Goal: Information Seeking & Learning: Learn about a topic

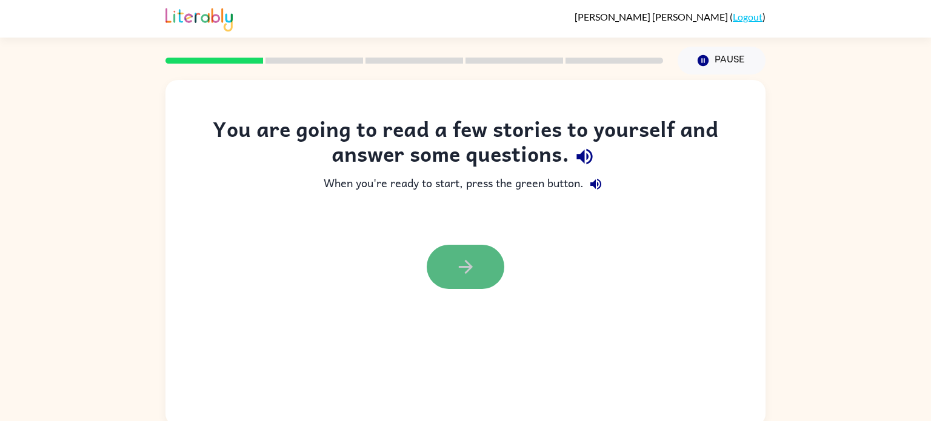
click at [471, 258] on icon "button" at bounding box center [465, 266] width 21 height 21
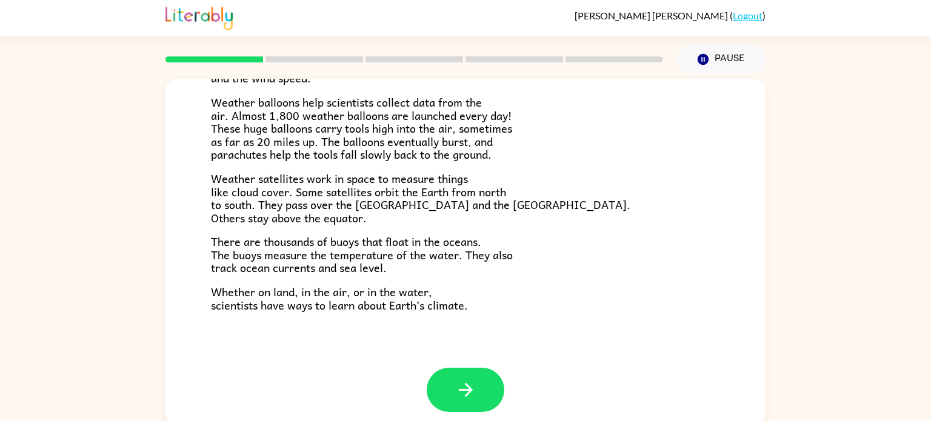
scroll to position [339, 0]
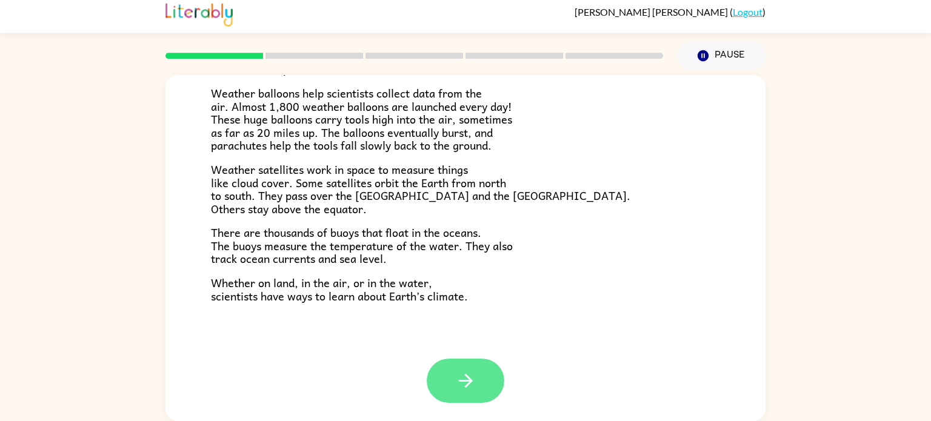
click at [473, 379] on icon "button" at bounding box center [465, 380] width 21 height 21
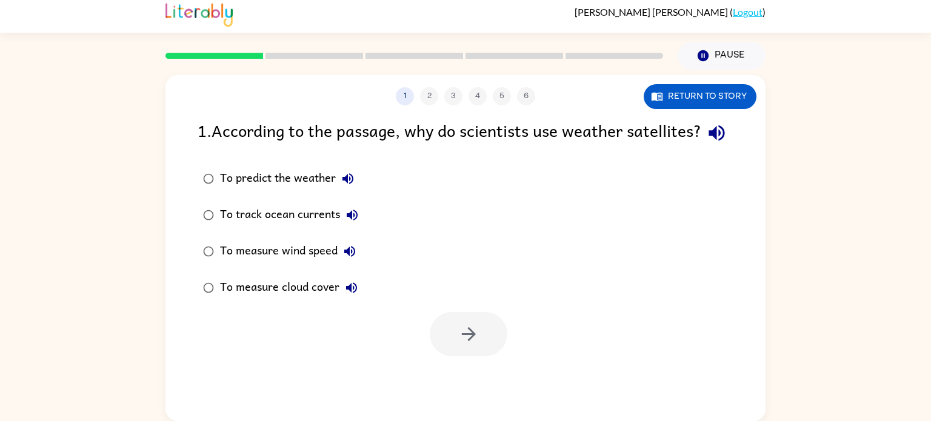
scroll to position [0, 0]
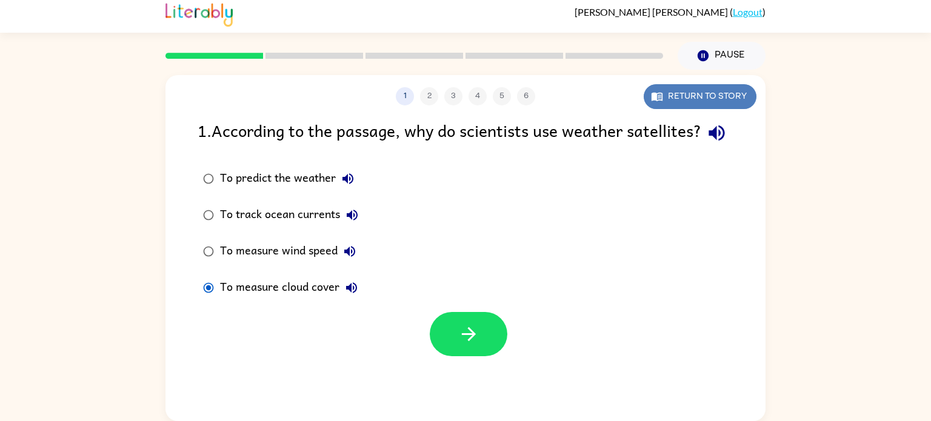
click at [705, 96] on button "Return to story" at bounding box center [700, 96] width 113 height 25
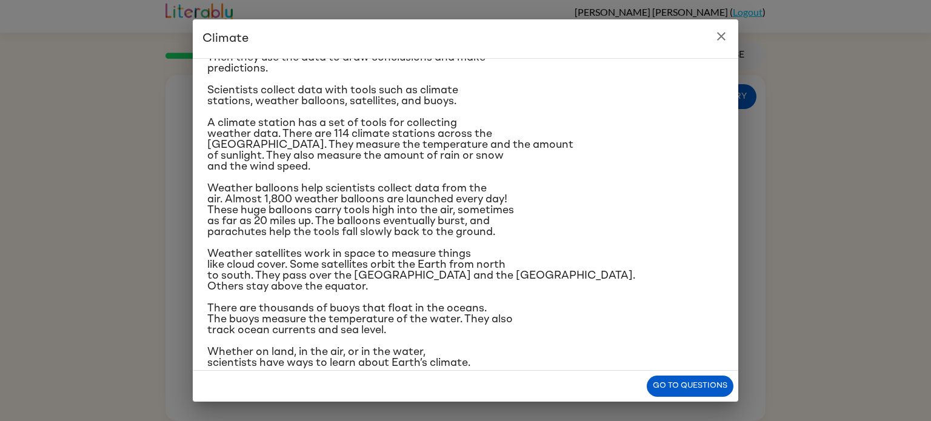
scroll to position [144, 0]
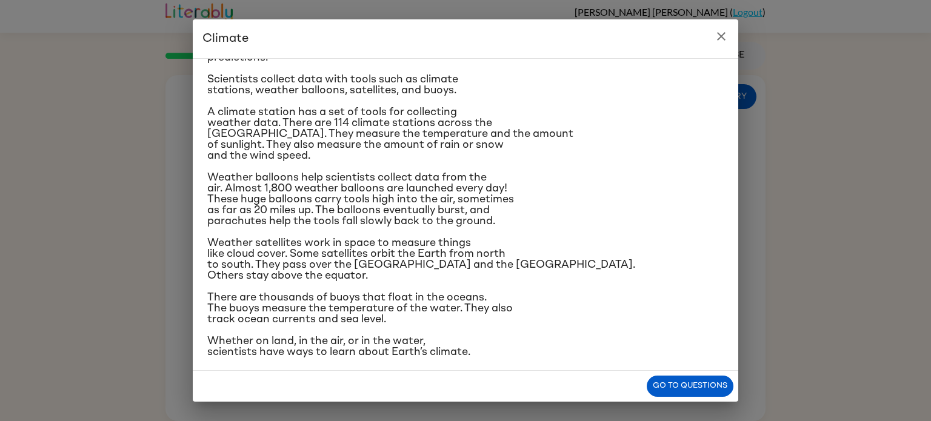
click at [729, 44] on button "close" at bounding box center [721, 36] width 24 height 24
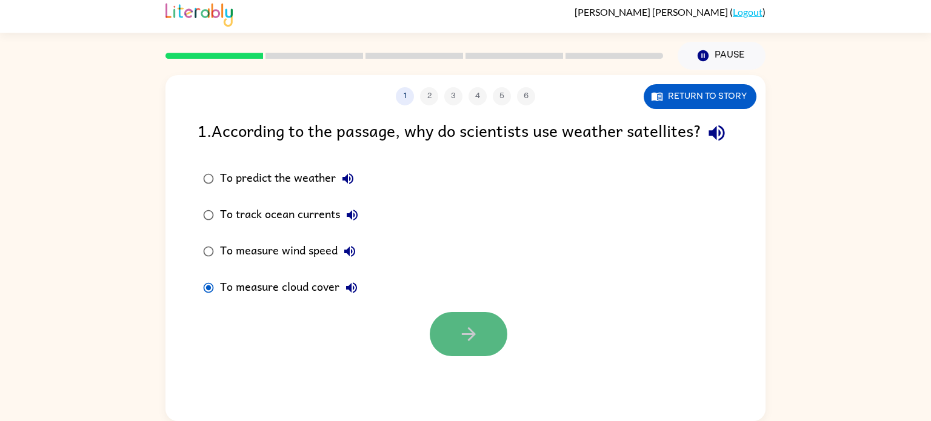
click at [456, 356] on button "button" at bounding box center [469, 334] width 78 height 44
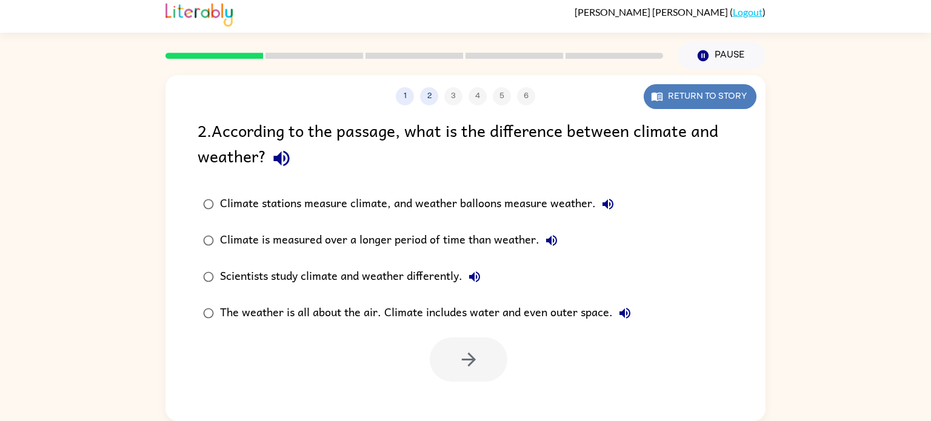
click at [690, 101] on button "Return to story" at bounding box center [700, 96] width 113 height 25
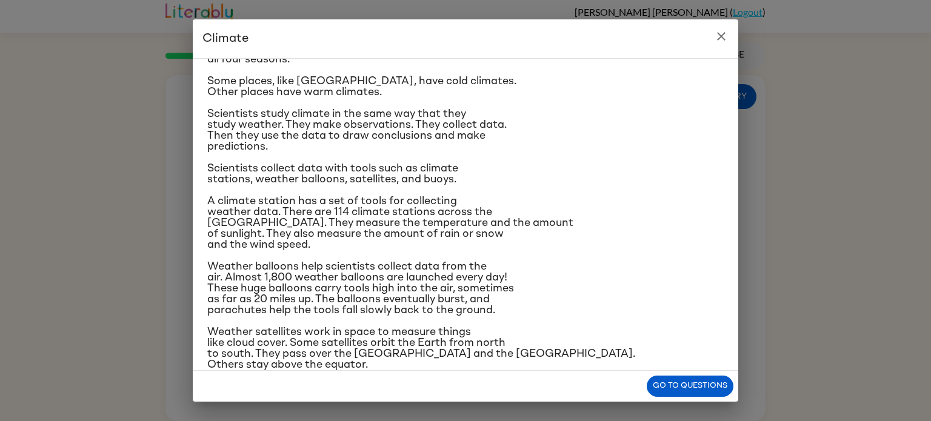
scroll to position [72, 0]
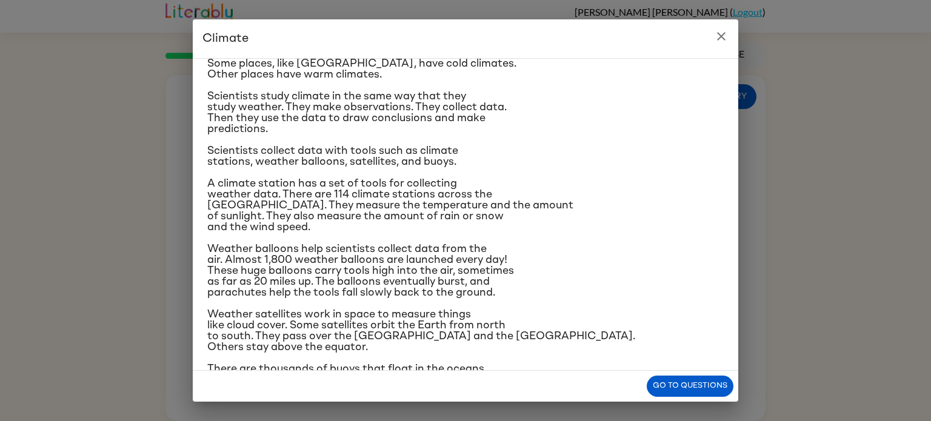
click at [723, 38] on icon "close" at bounding box center [721, 36] width 8 height 8
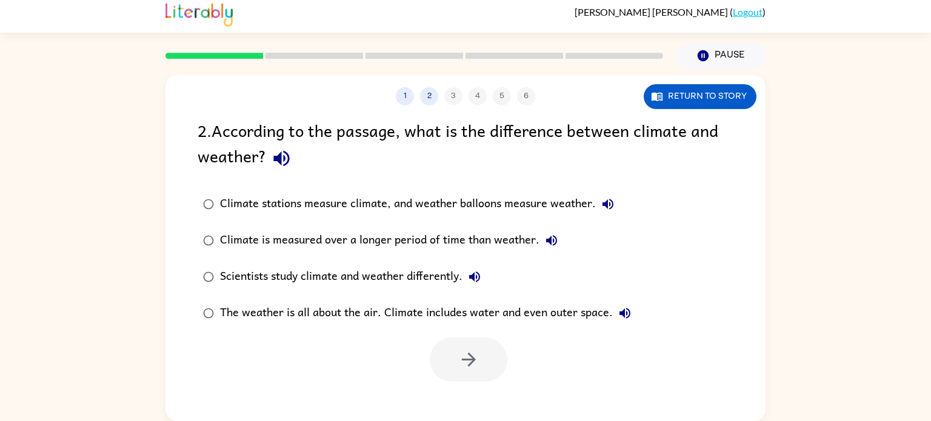
click at [535, 206] on div "Climate stations measure climate, and weather balloons measure weather." at bounding box center [420, 204] width 400 height 24
click at [456, 363] on button "button" at bounding box center [469, 360] width 78 height 44
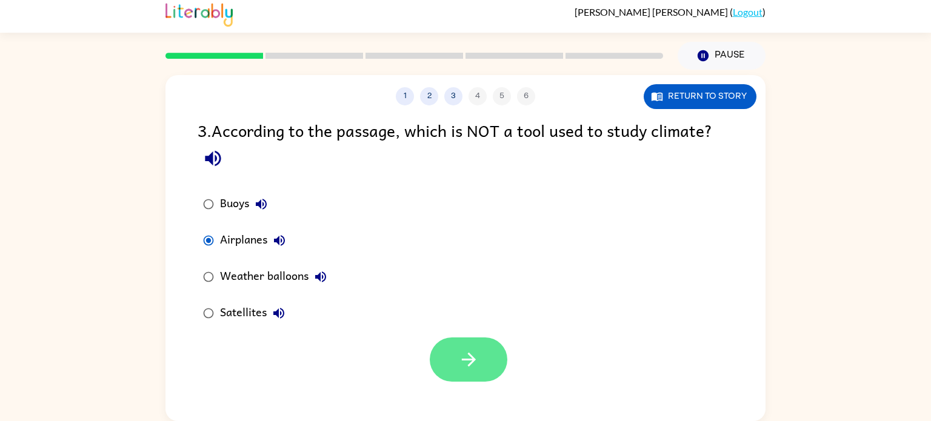
click at [472, 376] on button "button" at bounding box center [469, 360] width 78 height 44
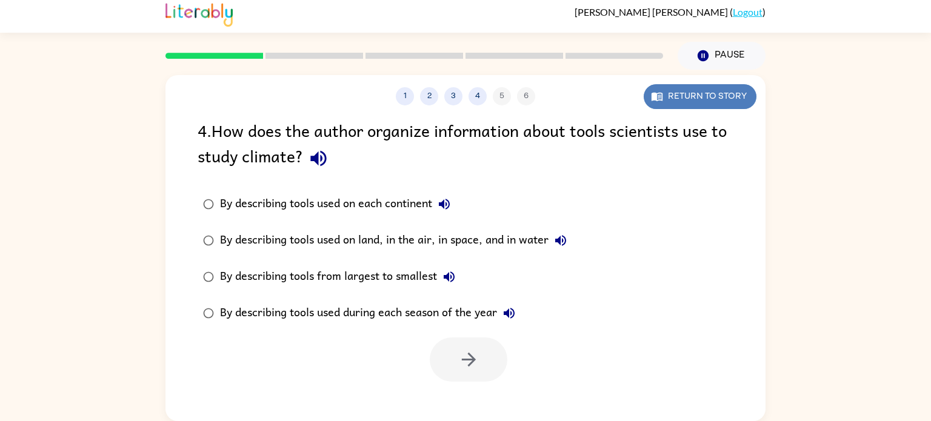
click at [665, 102] on button "Return to story" at bounding box center [700, 96] width 113 height 25
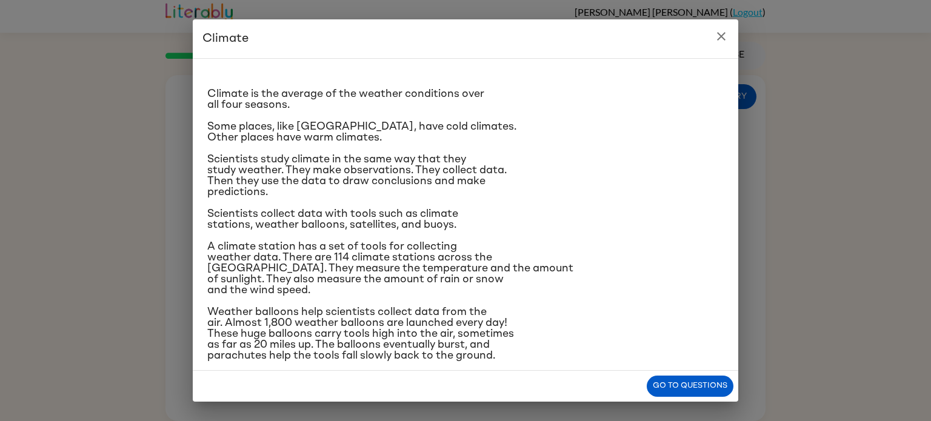
scroll to position [0, 0]
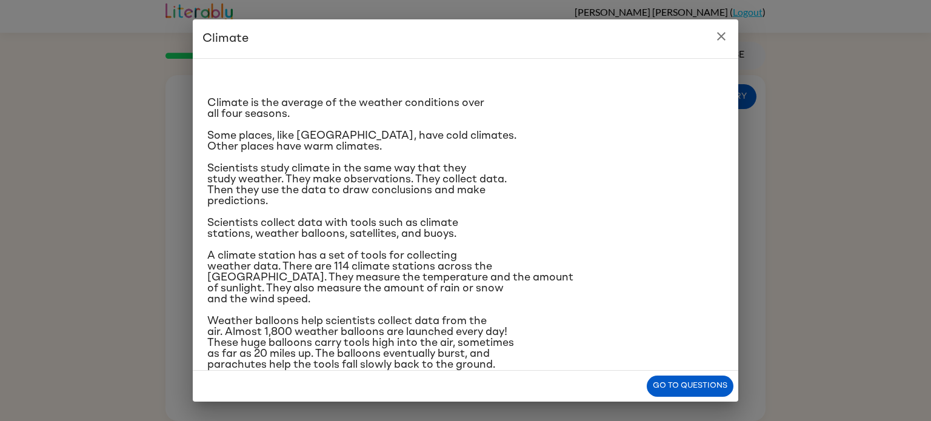
click at [724, 41] on icon "close" at bounding box center [721, 36] width 15 height 15
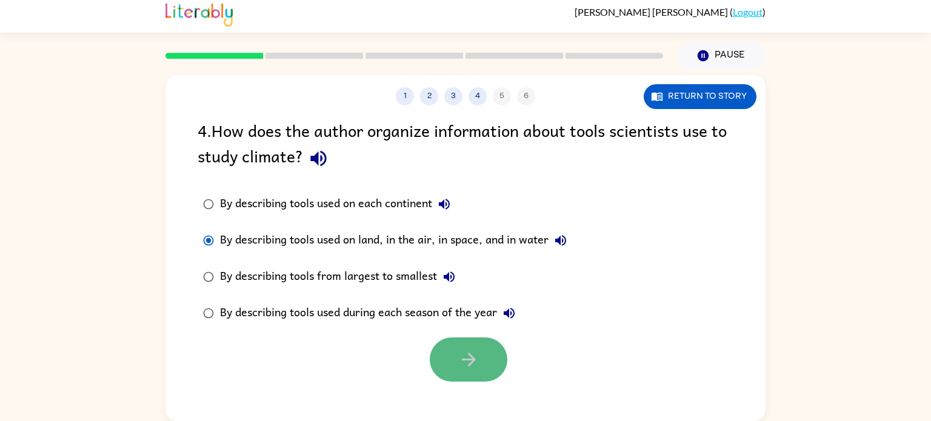
click at [450, 355] on button "button" at bounding box center [469, 360] width 78 height 44
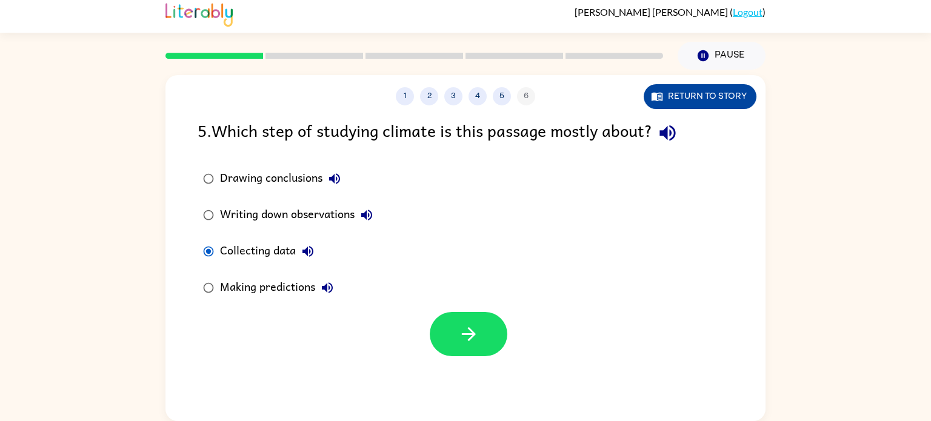
click at [698, 98] on button "Return to story" at bounding box center [700, 96] width 113 height 25
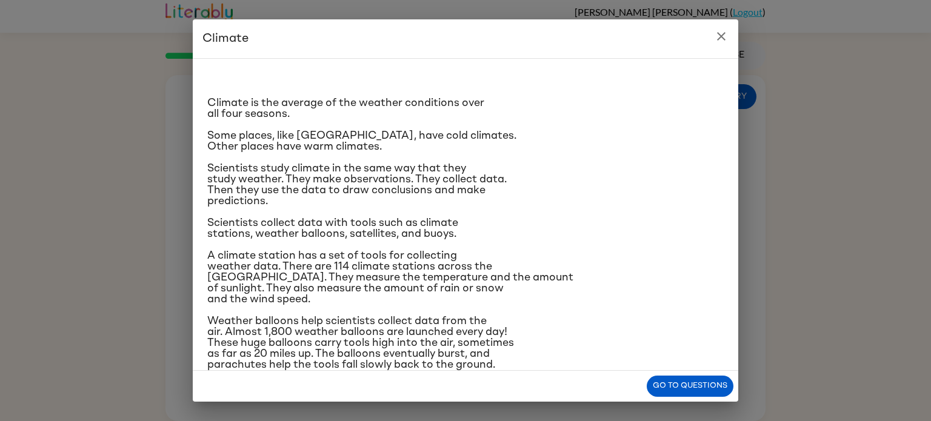
click at [724, 36] on icon "close" at bounding box center [721, 36] width 15 height 15
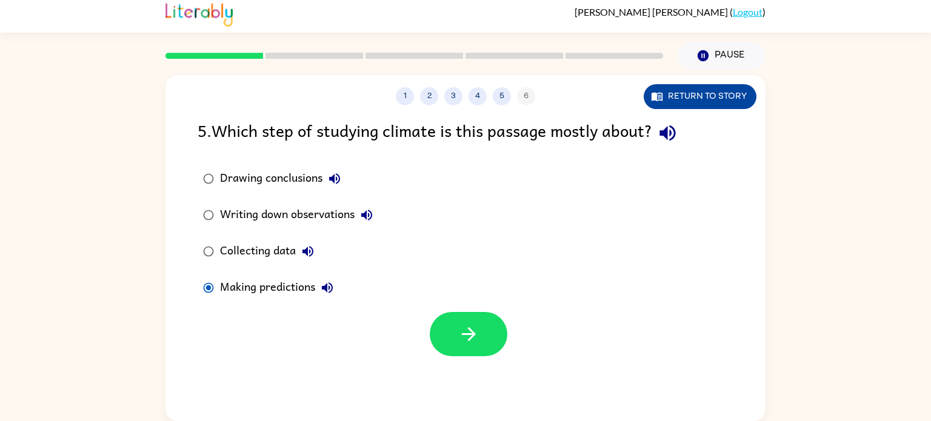
click at [736, 98] on button "Return to story" at bounding box center [700, 96] width 113 height 25
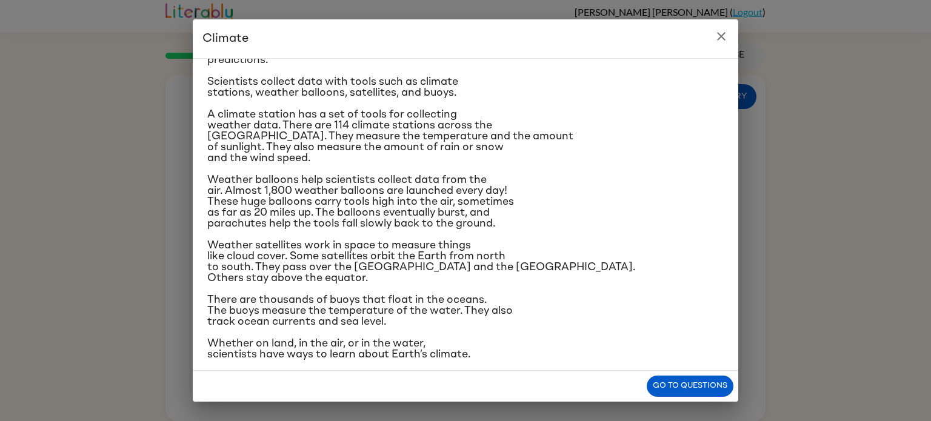
scroll to position [144, 0]
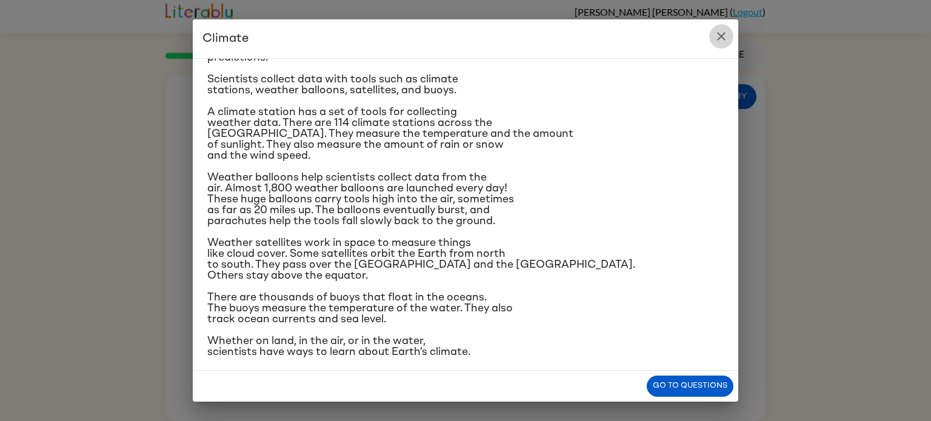
click at [723, 24] on button "close" at bounding box center [721, 36] width 24 height 24
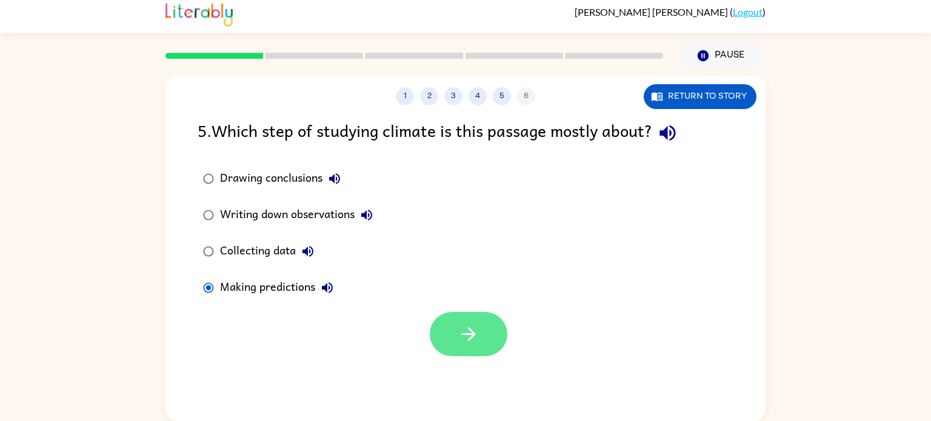
click at [472, 342] on icon "button" at bounding box center [468, 334] width 21 height 21
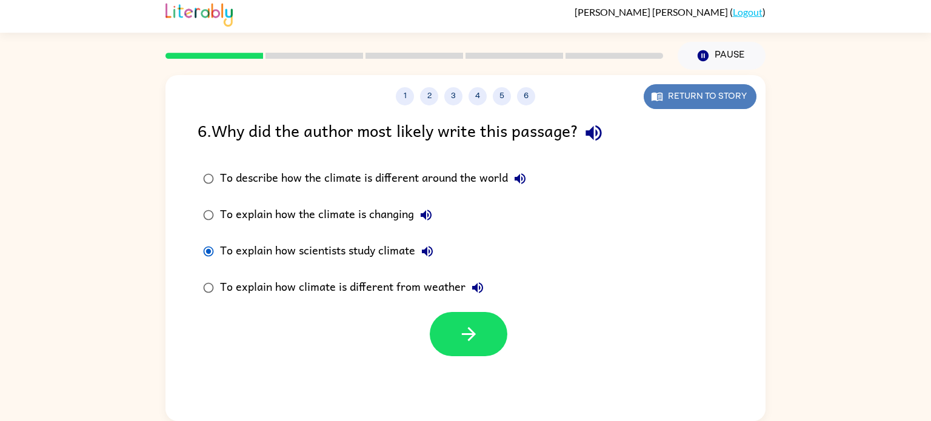
click at [715, 99] on button "Return to story" at bounding box center [700, 96] width 113 height 25
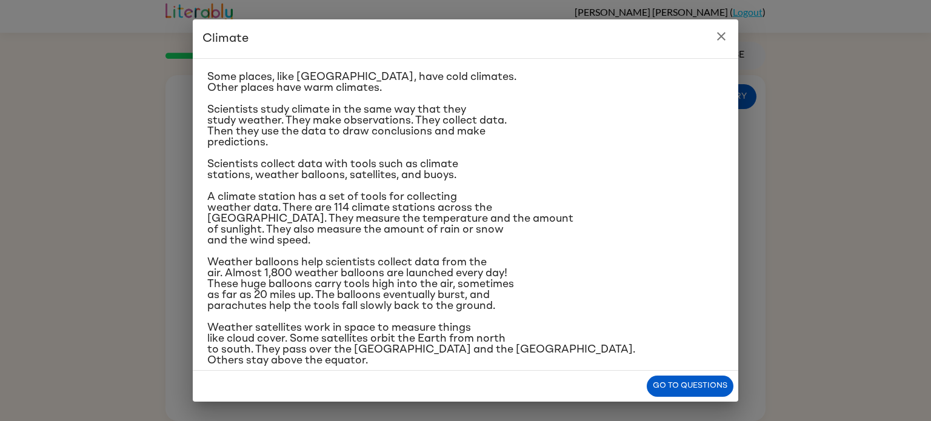
scroll to position [63, 0]
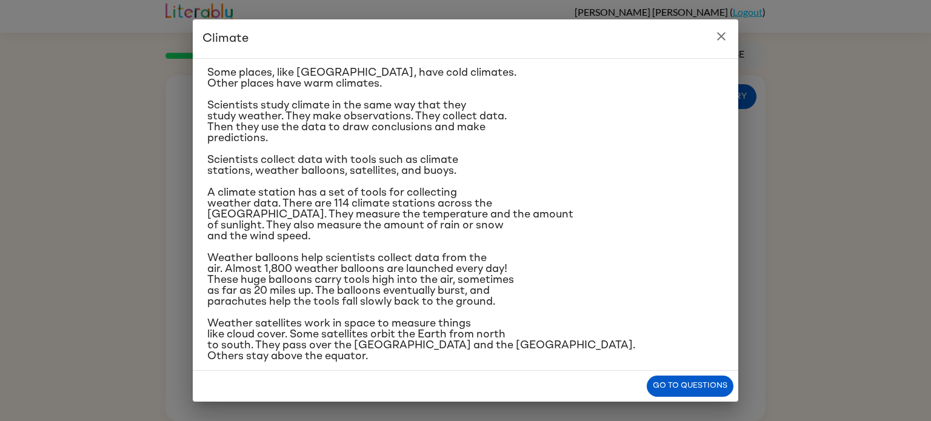
click at [718, 38] on icon "close" at bounding box center [721, 36] width 15 height 15
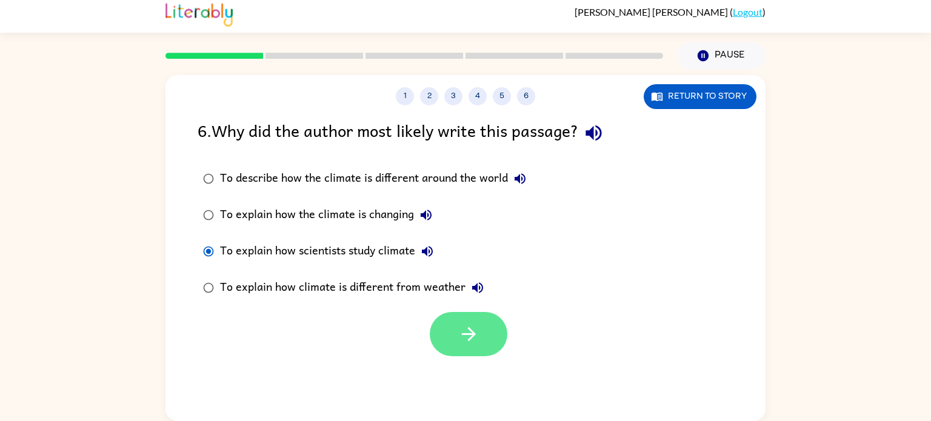
click at [469, 336] on icon "button" at bounding box center [468, 334] width 21 height 21
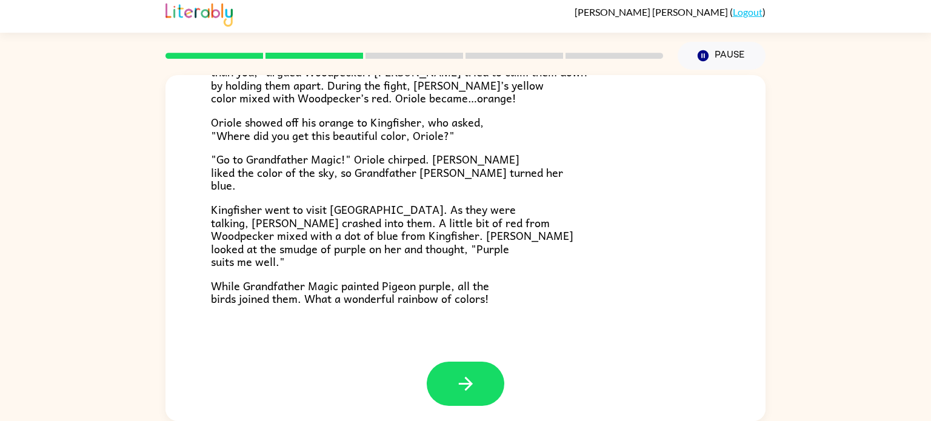
scroll to position [313, 0]
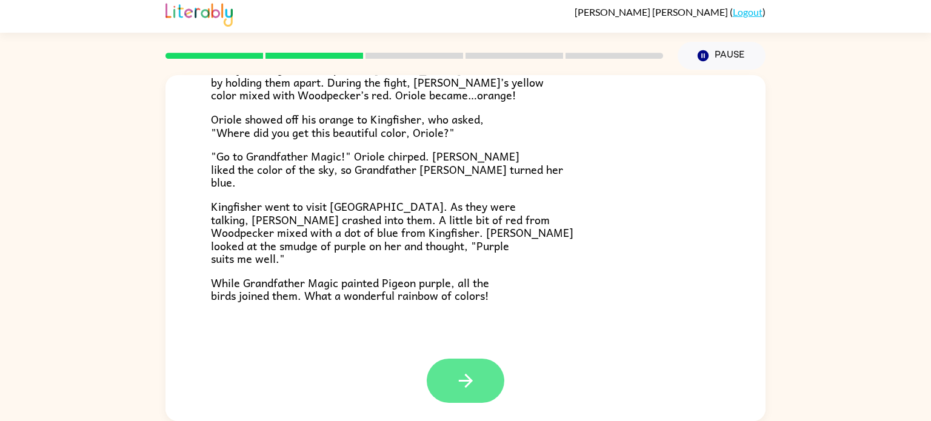
click at [493, 388] on button "button" at bounding box center [466, 381] width 78 height 44
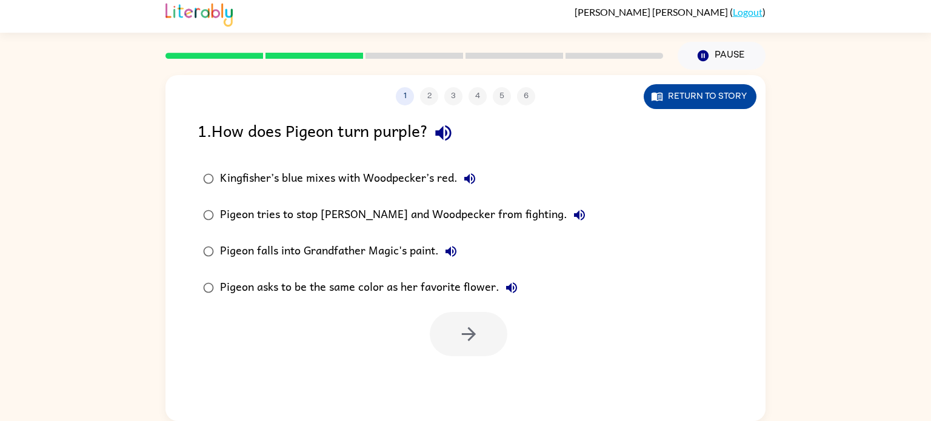
click at [664, 101] on button "Return to story" at bounding box center [700, 96] width 113 height 25
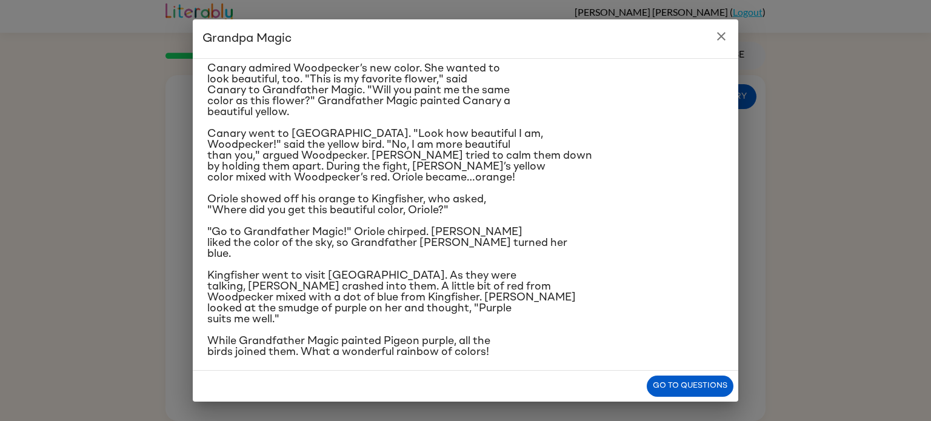
scroll to position [122, 0]
click at [720, 34] on icon "close" at bounding box center [721, 36] width 15 height 15
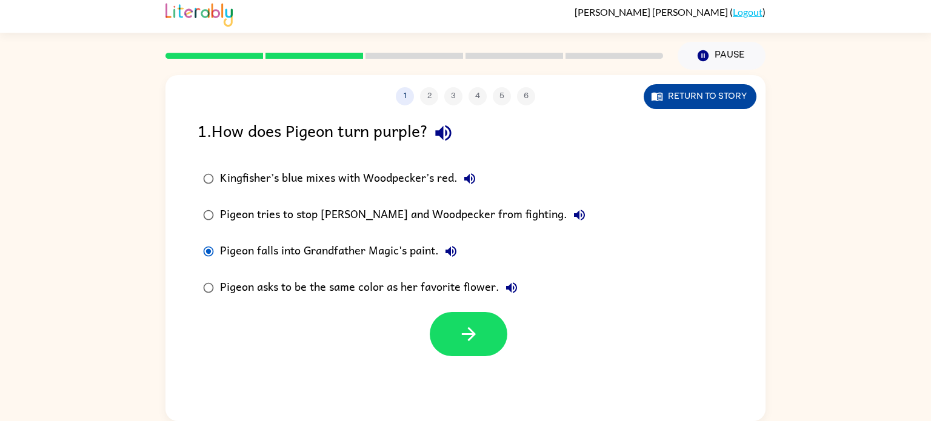
click at [659, 97] on icon "button" at bounding box center [657, 96] width 12 height 12
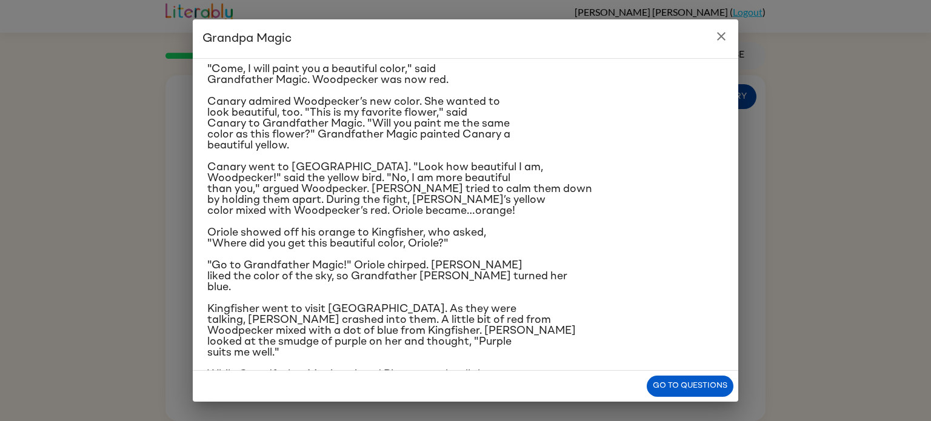
scroll to position [90, 0]
click at [722, 38] on icon "close" at bounding box center [721, 36] width 8 height 8
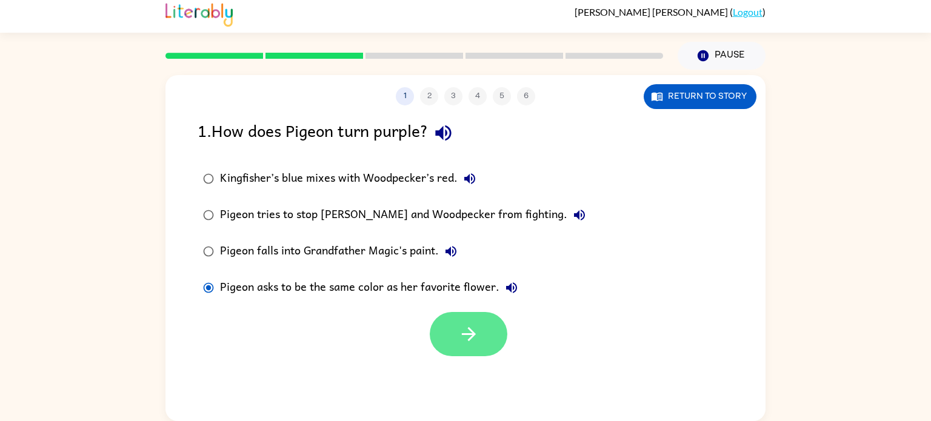
click at [498, 336] on button "button" at bounding box center [469, 334] width 78 height 44
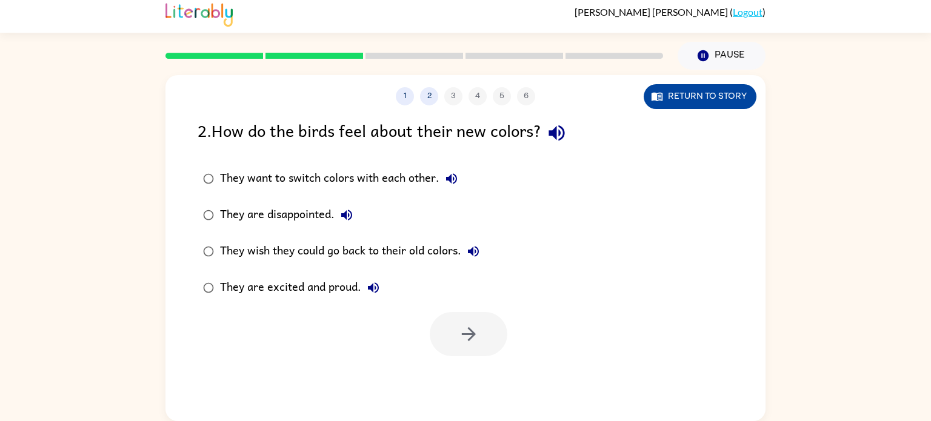
click at [697, 99] on button "Return to story" at bounding box center [700, 96] width 113 height 25
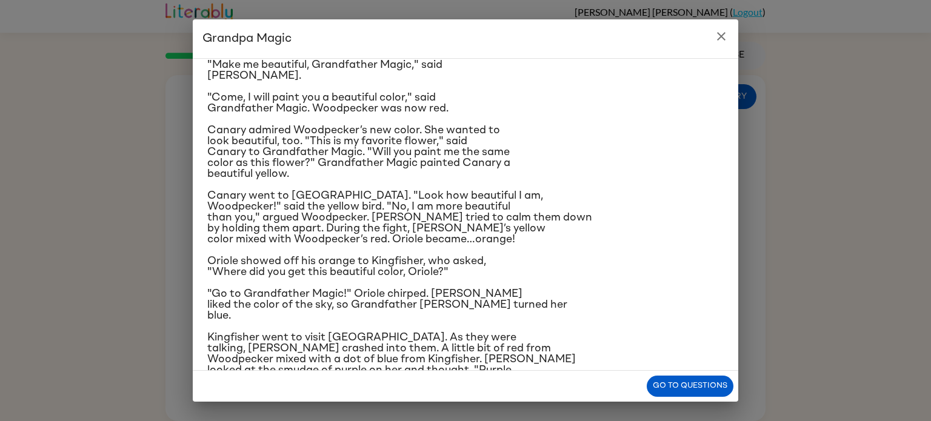
scroll to position [61, 0]
click at [725, 31] on icon "close" at bounding box center [721, 36] width 15 height 15
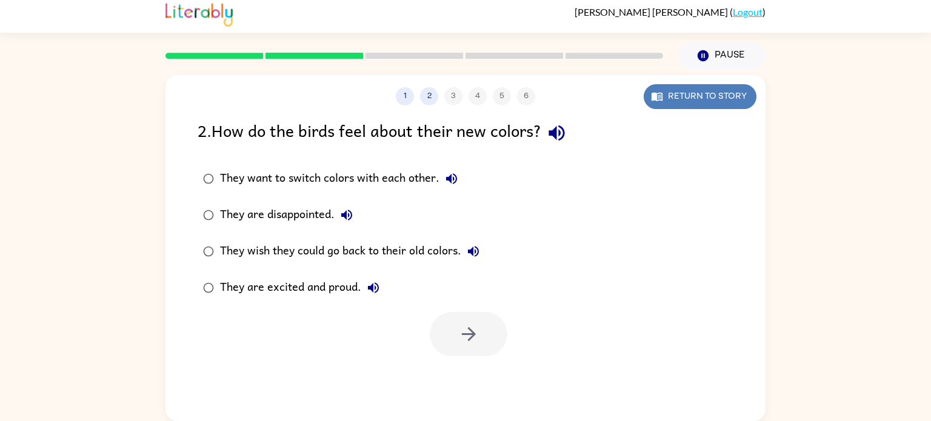
click at [706, 97] on button "Return to story" at bounding box center [700, 96] width 113 height 25
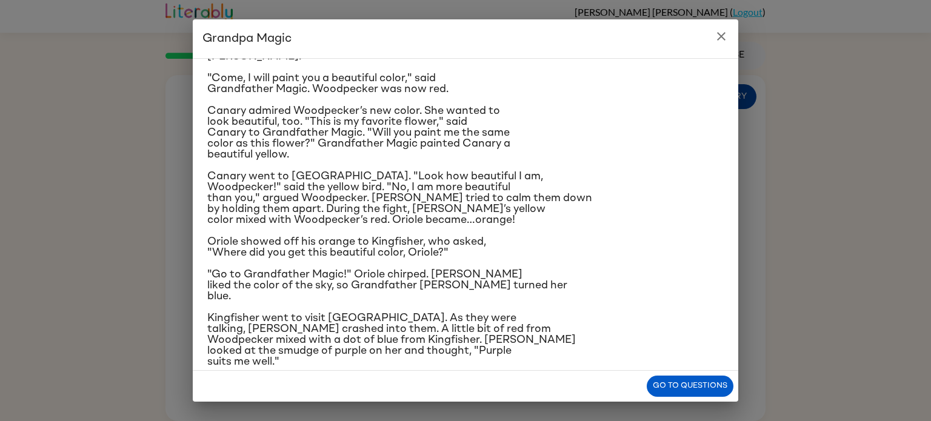
scroll to position [98, 0]
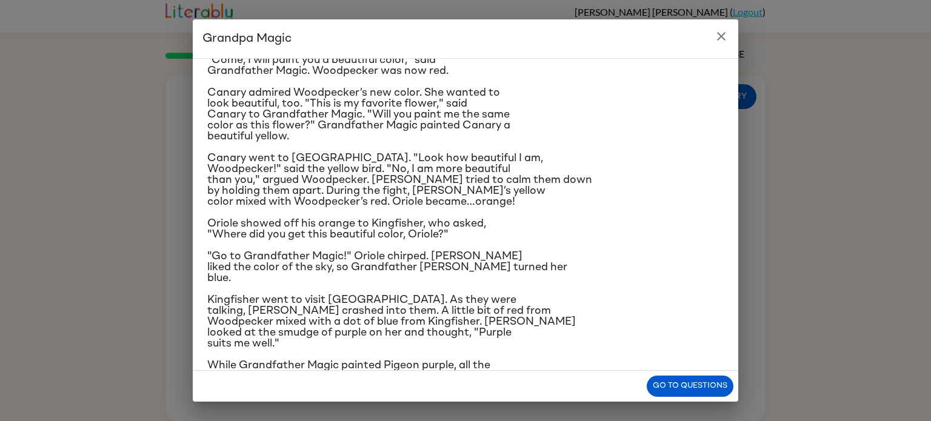
click at [726, 35] on icon "close" at bounding box center [721, 36] width 15 height 15
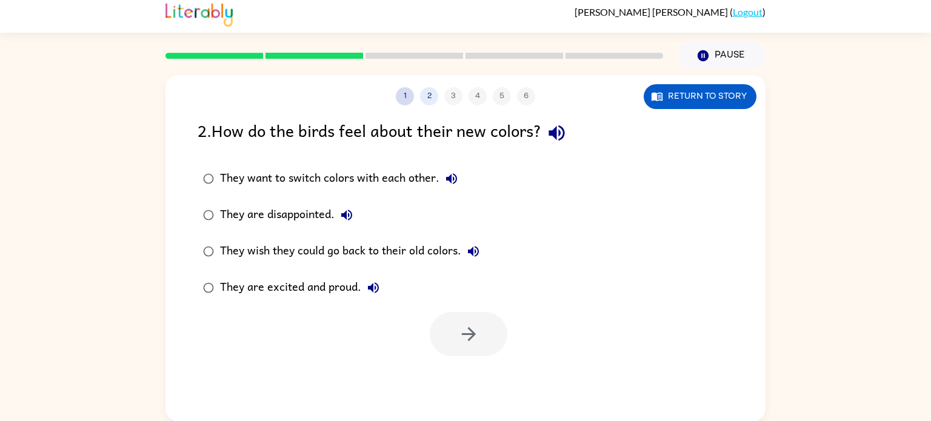
click at [400, 93] on button "1" at bounding box center [405, 96] width 18 height 18
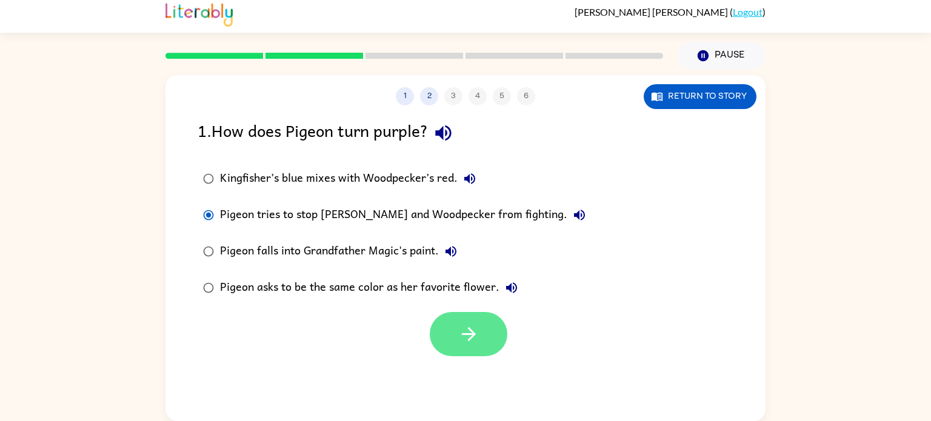
click at [467, 348] on button "button" at bounding box center [469, 334] width 78 height 44
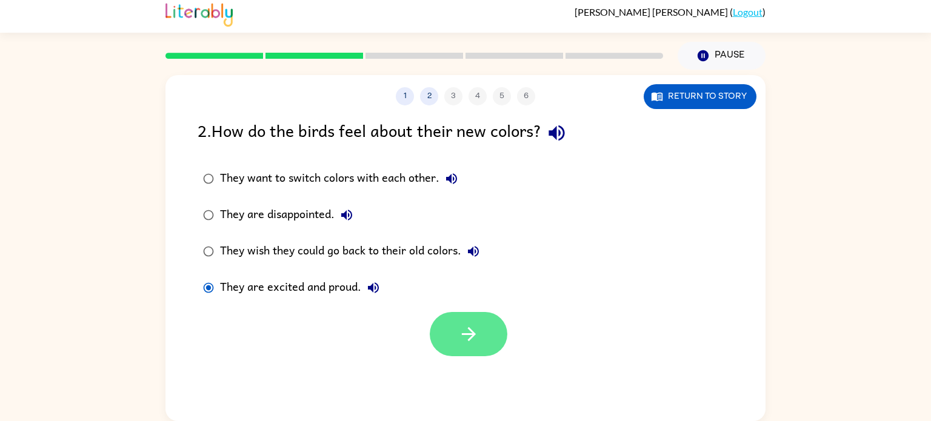
click at [503, 322] on button "button" at bounding box center [469, 334] width 78 height 44
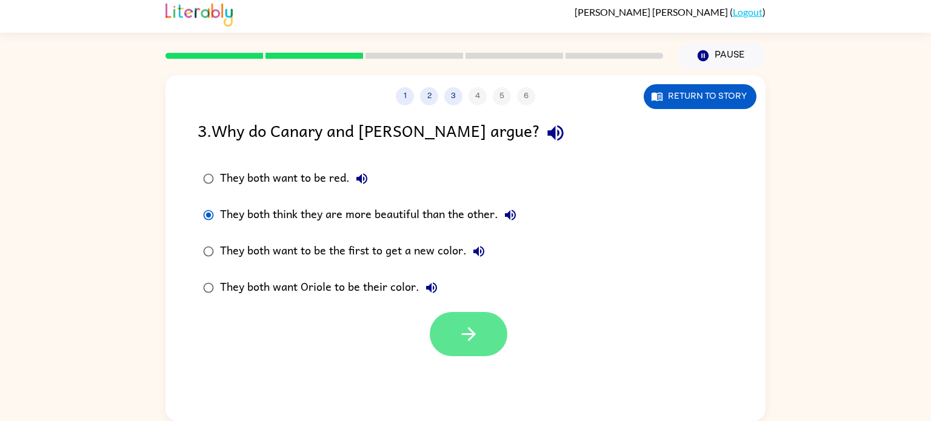
click at [445, 331] on button "button" at bounding box center [469, 334] width 78 height 44
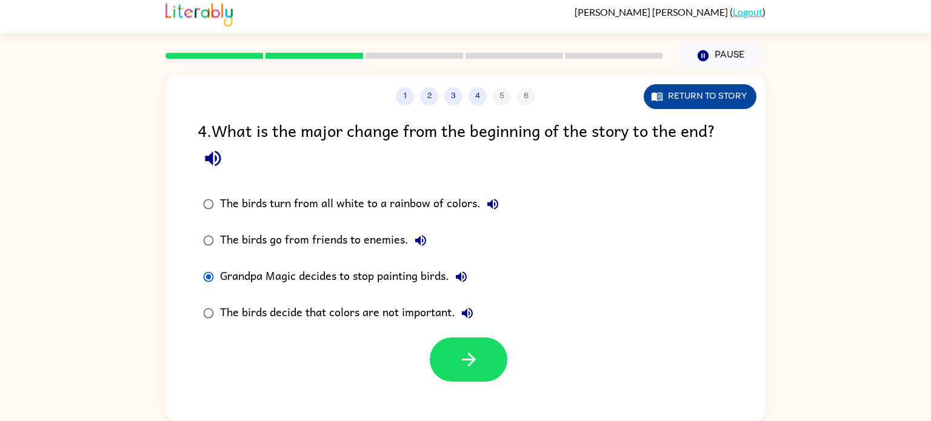
click at [653, 96] on icon "button" at bounding box center [657, 97] width 11 height 8
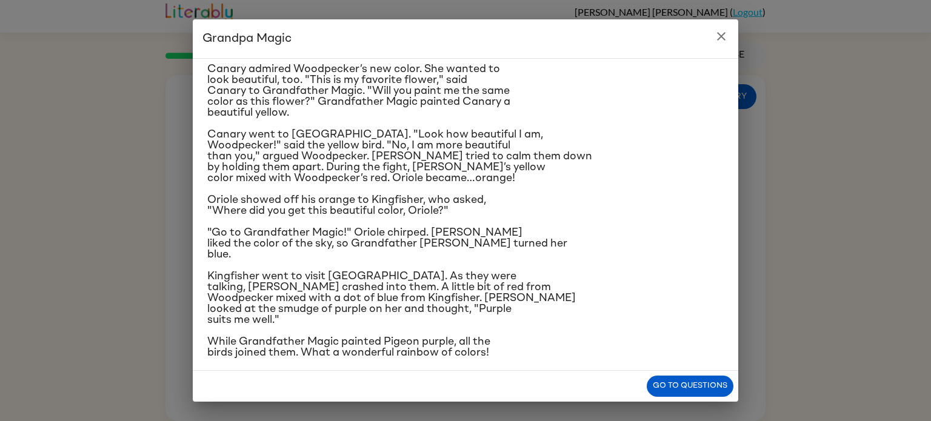
scroll to position [122, 0]
click at [721, 37] on icon "close" at bounding box center [721, 36] width 8 height 8
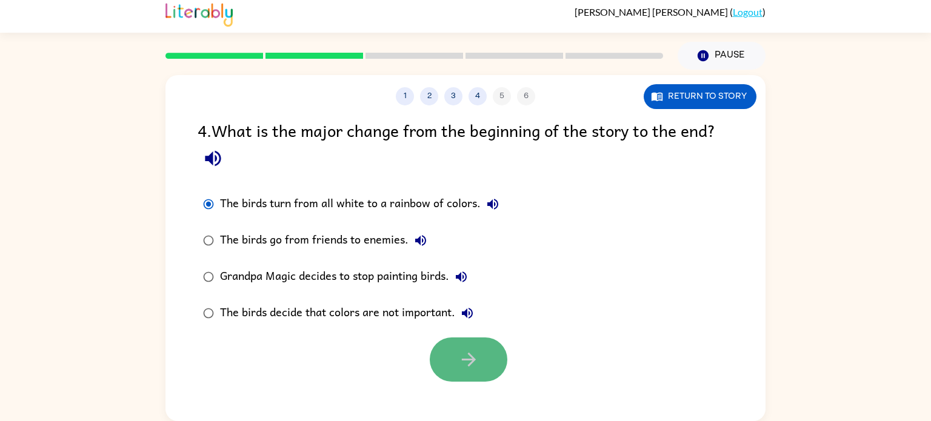
click at [456, 356] on button "button" at bounding box center [469, 360] width 78 height 44
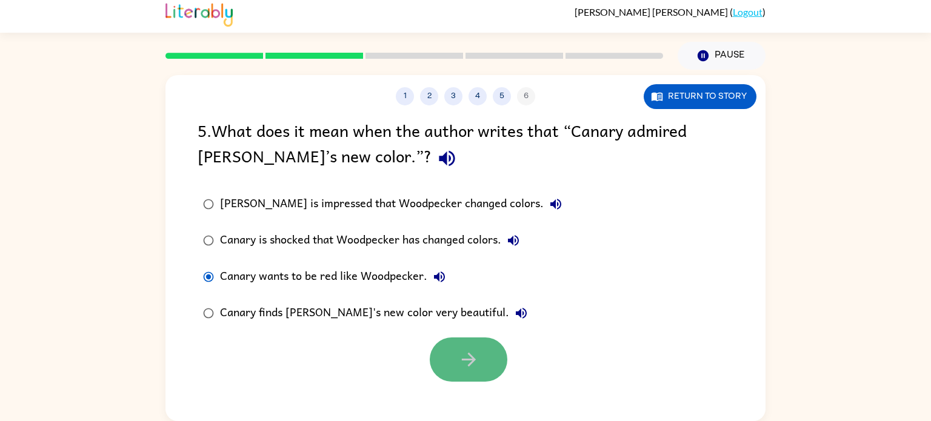
click at [480, 353] on button "button" at bounding box center [469, 360] width 78 height 44
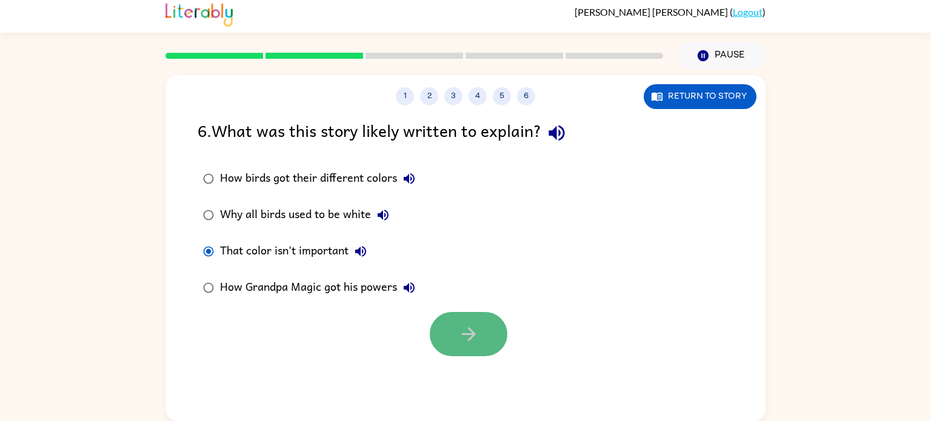
click at [478, 340] on icon "button" at bounding box center [468, 334] width 21 height 21
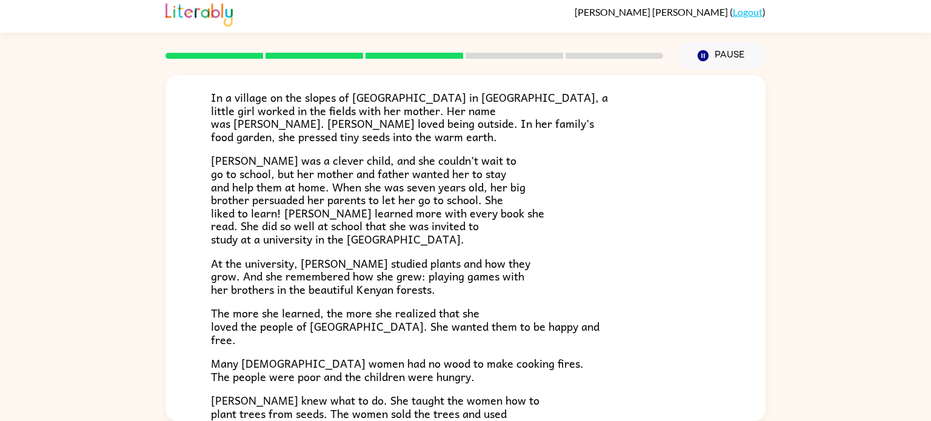
scroll to position [341, 0]
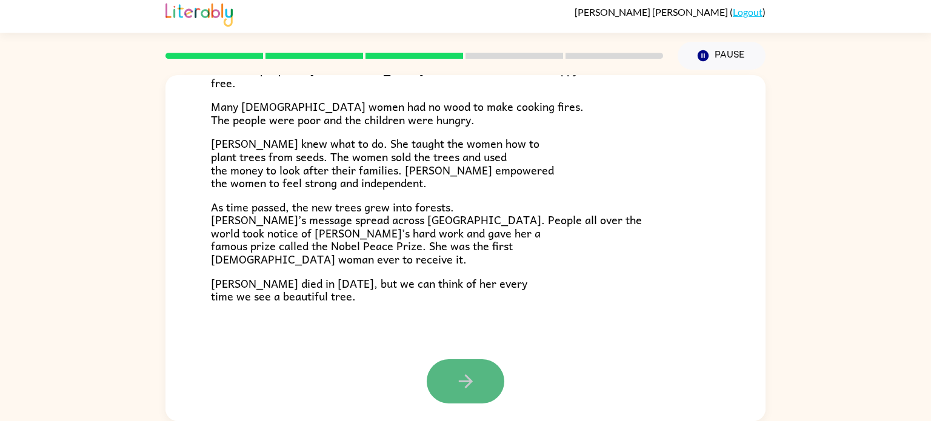
click at [476, 378] on button "button" at bounding box center [466, 381] width 78 height 44
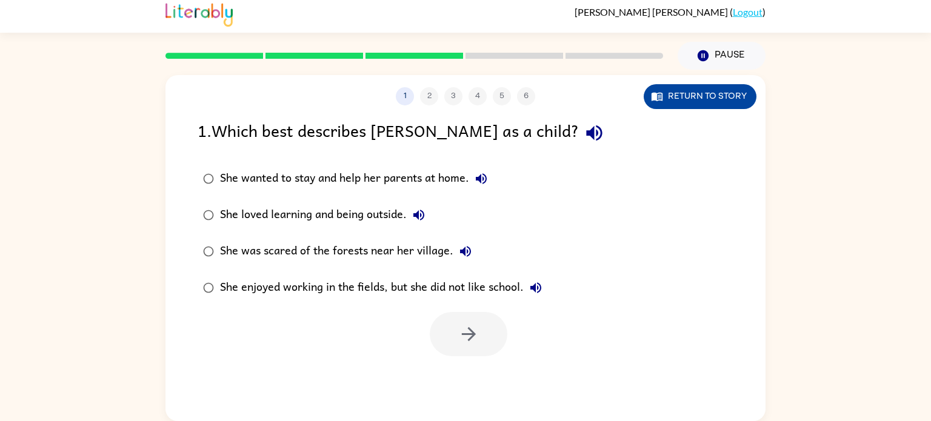
click at [682, 93] on button "Return to story" at bounding box center [700, 96] width 113 height 25
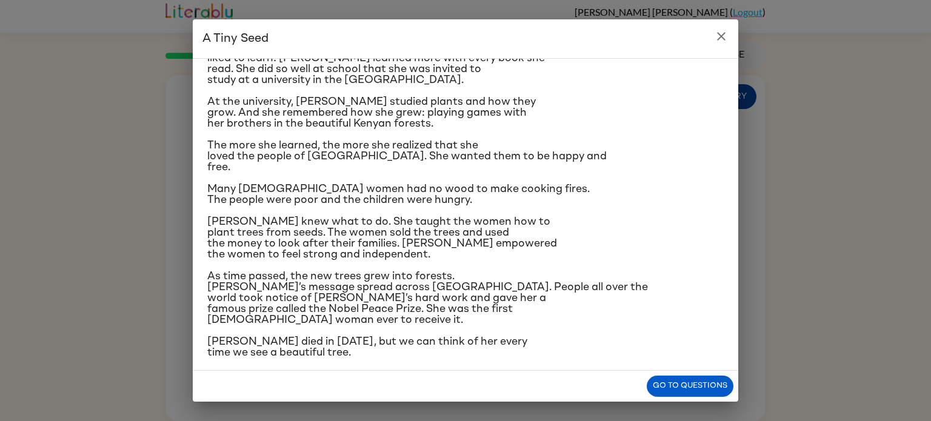
scroll to position [143, 0]
click at [684, 390] on button "Go to questions" at bounding box center [690, 386] width 87 height 21
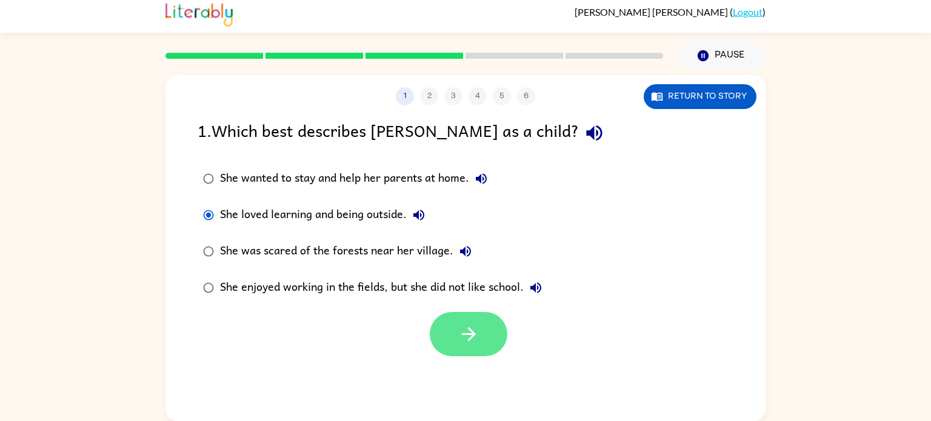
click at [464, 344] on icon "button" at bounding box center [468, 334] width 21 height 21
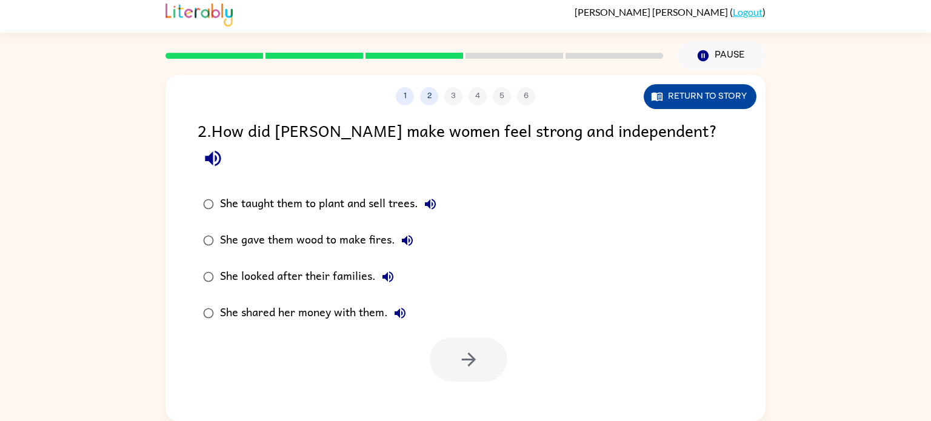
click at [735, 104] on button "Return to story" at bounding box center [700, 96] width 113 height 25
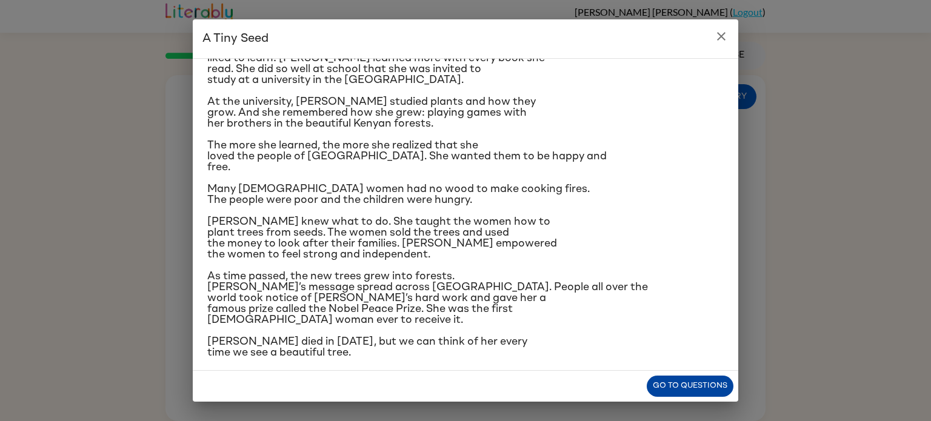
click at [684, 387] on button "Go to questions" at bounding box center [690, 386] width 87 height 21
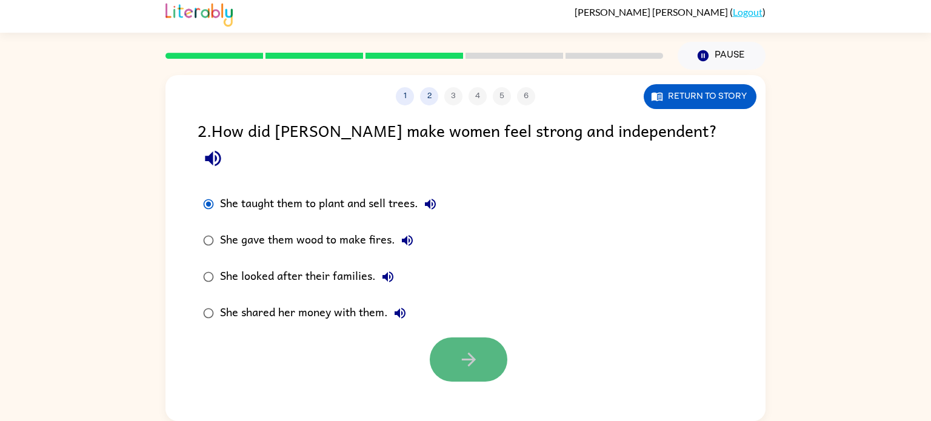
click at [467, 350] on button "button" at bounding box center [469, 360] width 78 height 44
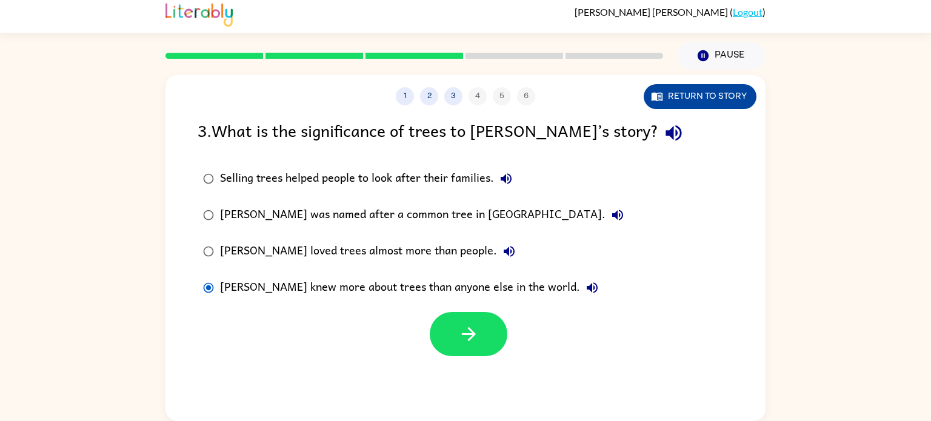
click at [673, 95] on button "Return to story" at bounding box center [700, 96] width 113 height 25
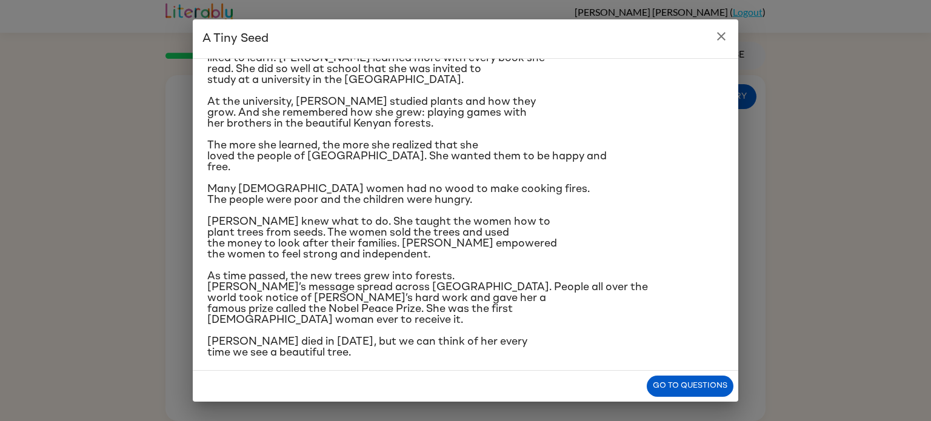
click at [718, 36] on icon "close" at bounding box center [721, 36] width 15 height 15
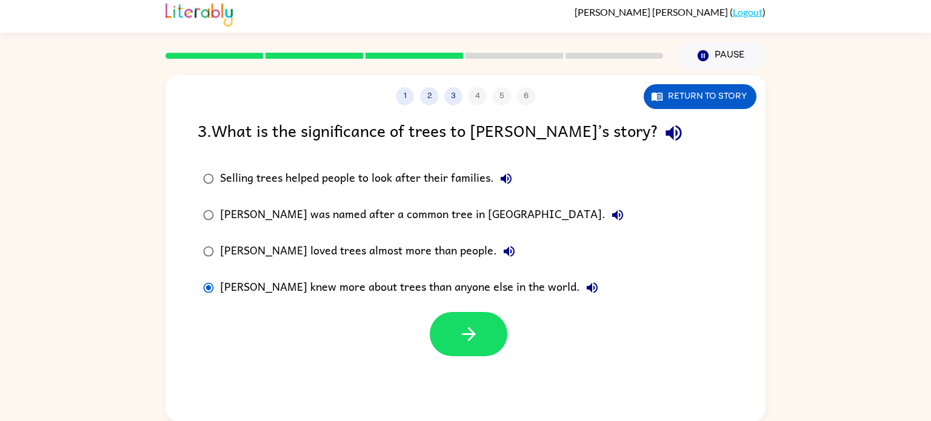
click at [450, 193] on label "Selling trees helped people to look after their families." at bounding box center [413, 179] width 445 height 36
click at [459, 332] on icon "button" at bounding box center [468, 334] width 21 height 21
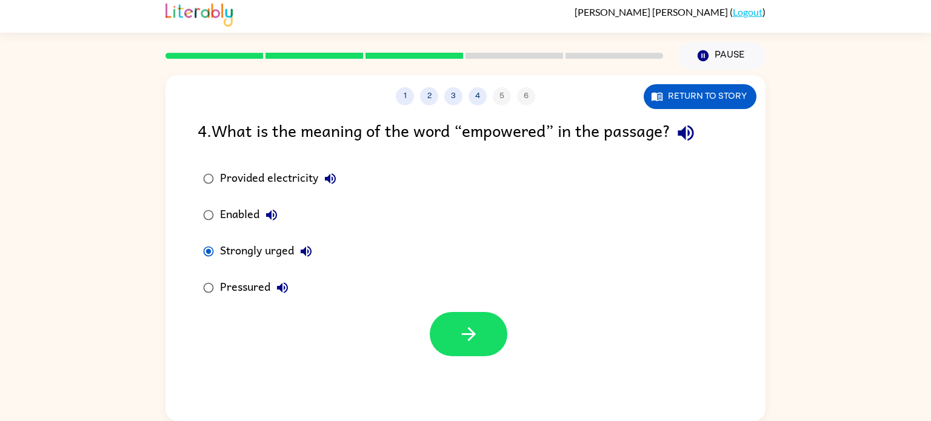
click at [421, 345] on div at bounding box center [465, 331] width 600 height 50
click at [458, 336] on icon "button" at bounding box center [468, 334] width 21 height 21
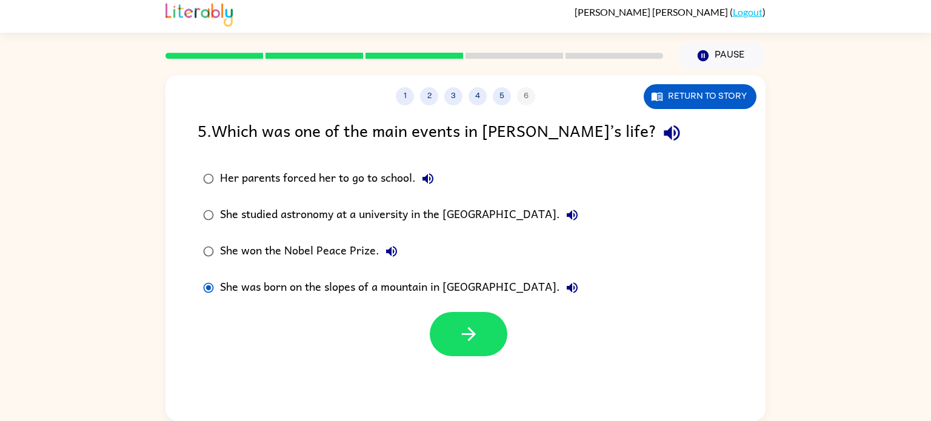
click at [757, 89] on div "1 2 3 4 5 6" at bounding box center [465, 96] width 600 height 18
click at [739, 98] on button "Return to story" at bounding box center [700, 96] width 113 height 25
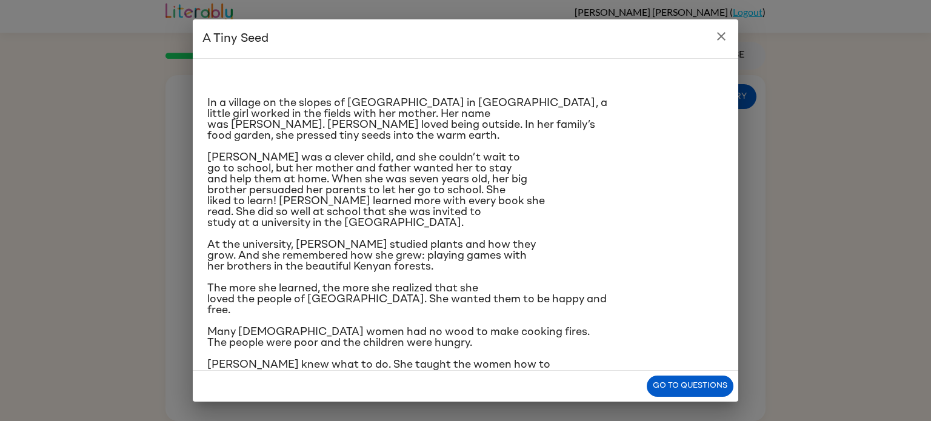
click at [722, 37] on icon "close" at bounding box center [721, 36] width 8 height 8
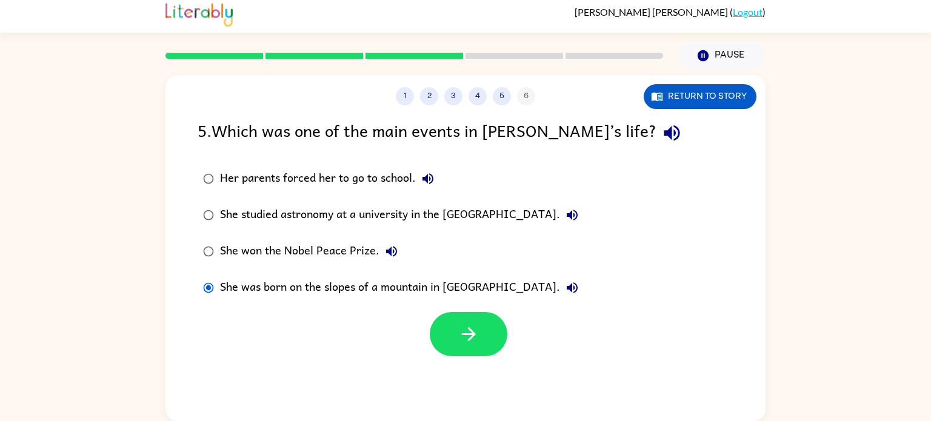
click at [540, 217] on div "She studied astronomy at a university in the [GEOGRAPHIC_DATA]." at bounding box center [402, 215] width 364 height 24
click at [715, 91] on button "Return to story" at bounding box center [700, 96] width 113 height 25
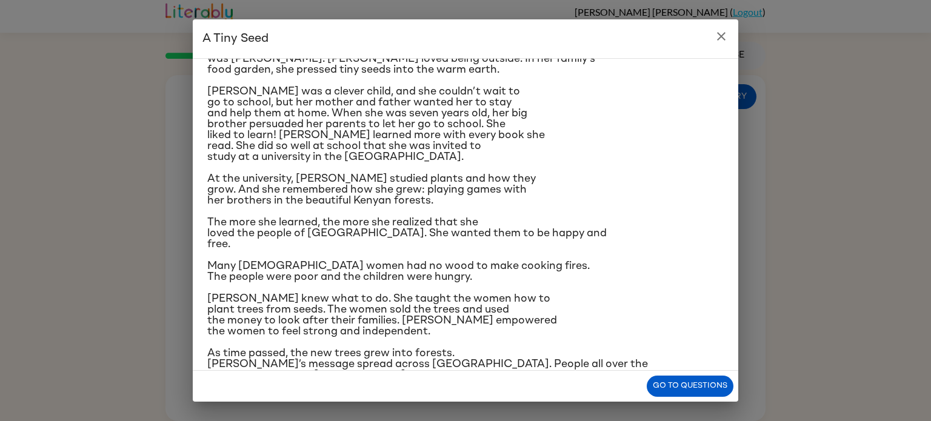
scroll to position [0, 0]
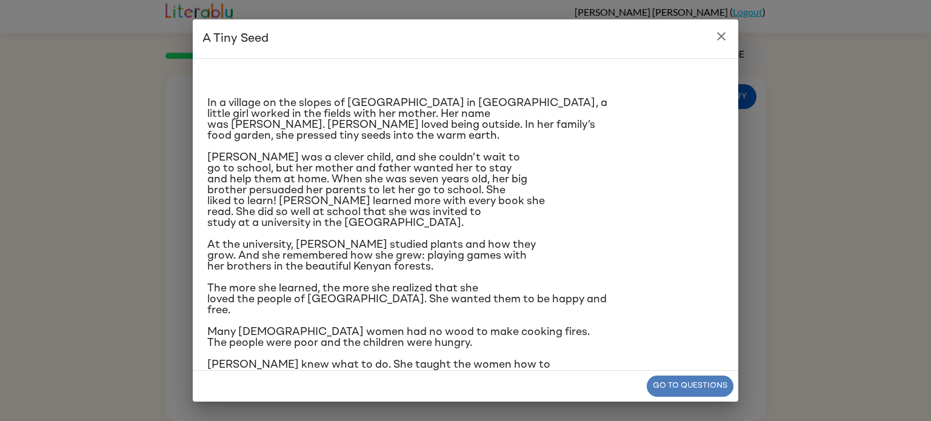
click at [686, 386] on button "Go to questions" at bounding box center [690, 386] width 87 height 21
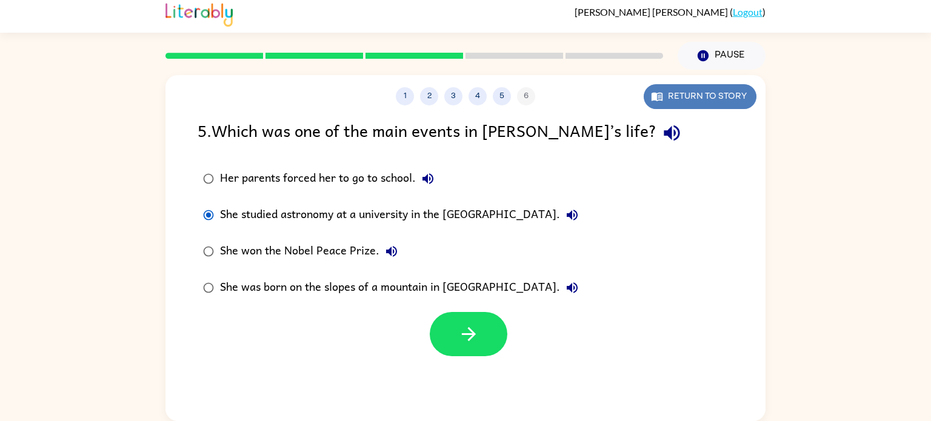
click at [703, 88] on button "Return to story" at bounding box center [700, 96] width 113 height 25
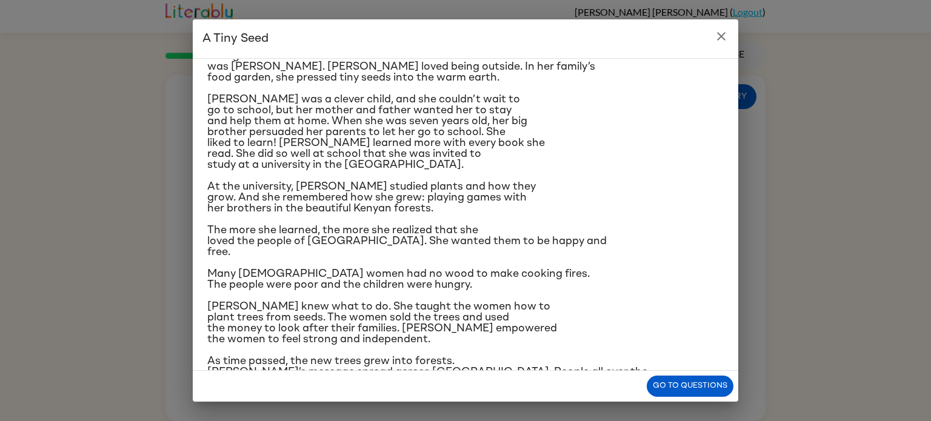
scroll to position [46, 0]
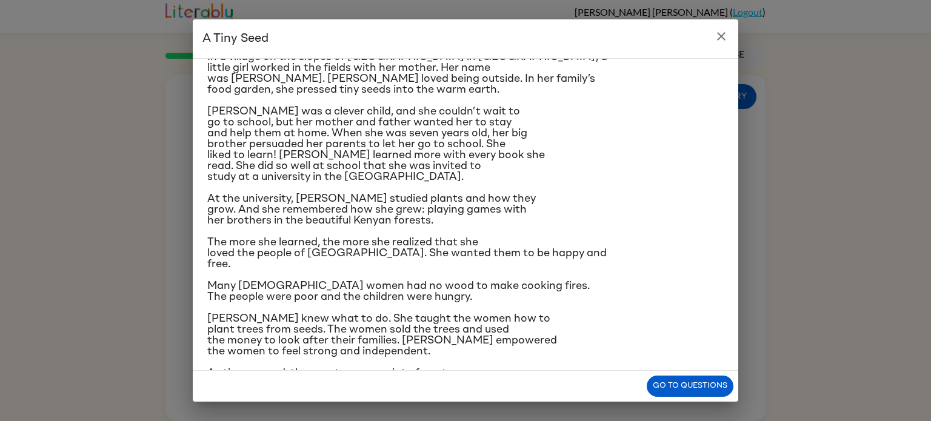
click at [721, 38] on icon "close" at bounding box center [721, 36] width 15 height 15
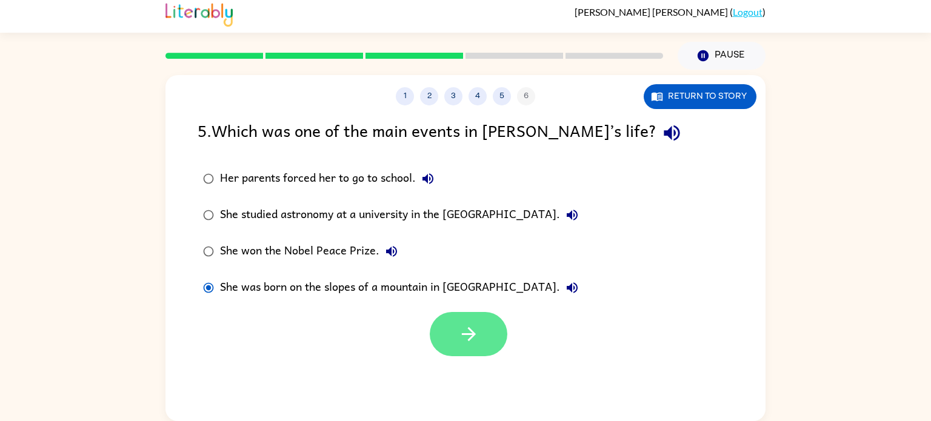
click at [456, 350] on button "button" at bounding box center [469, 334] width 78 height 44
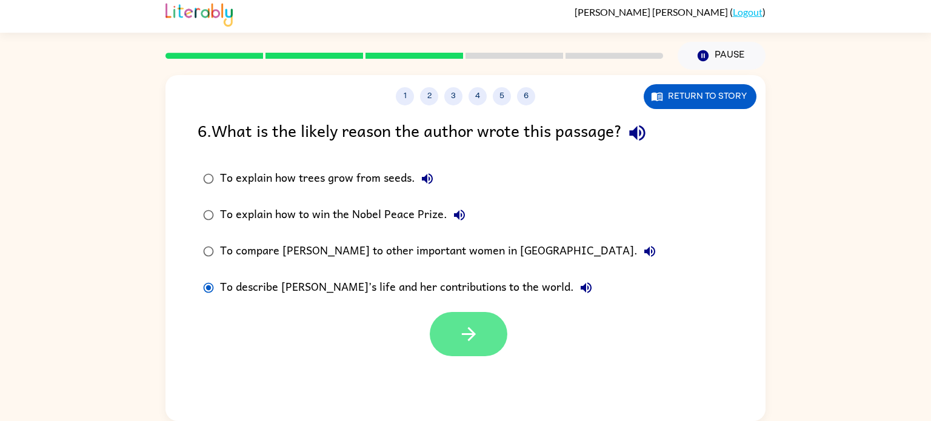
click at [478, 350] on button "button" at bounding box center [469, 334] width 78 height 44
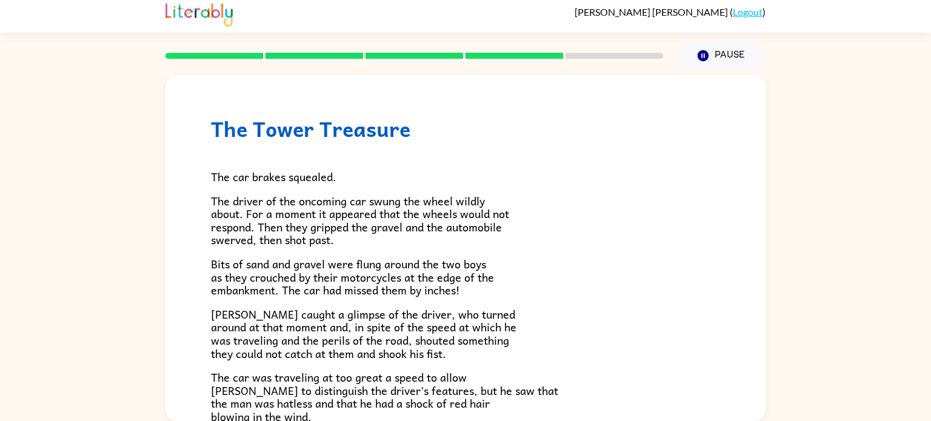
scroll to position [0, 0]
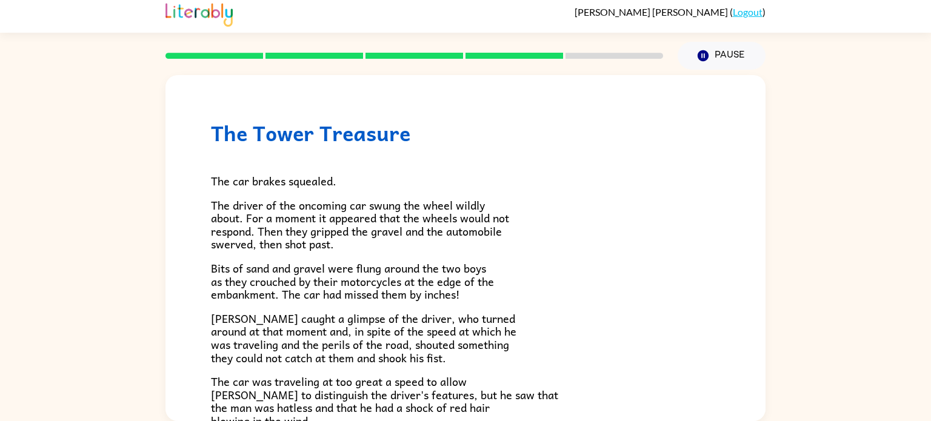
click at [732, 305] on div "The Tower Treasure The car brakes squealed. The driver of the oncoming car swun…" at bounding box center [465, 385] width 600 height 620
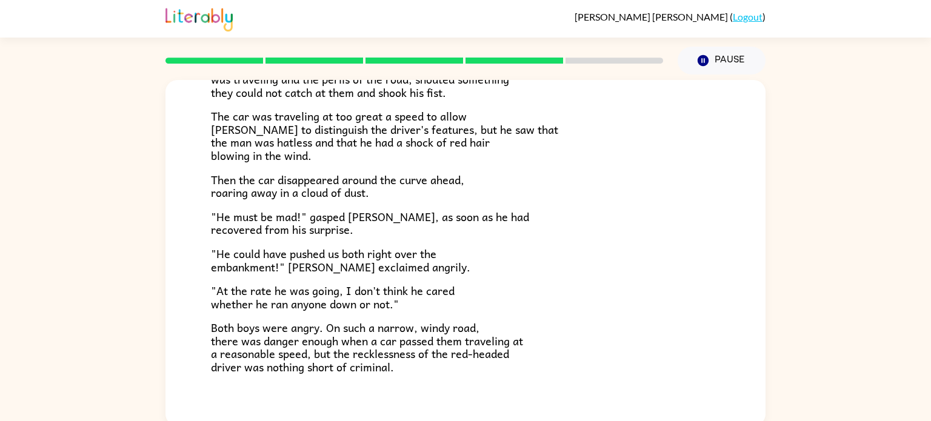
scroll to position [272, 0]
click at [589, 301] on p ""At the rate he was going, I don't think he cared whether he ran anyone down or…" at bounding box center [465, 296] width 509 height 26
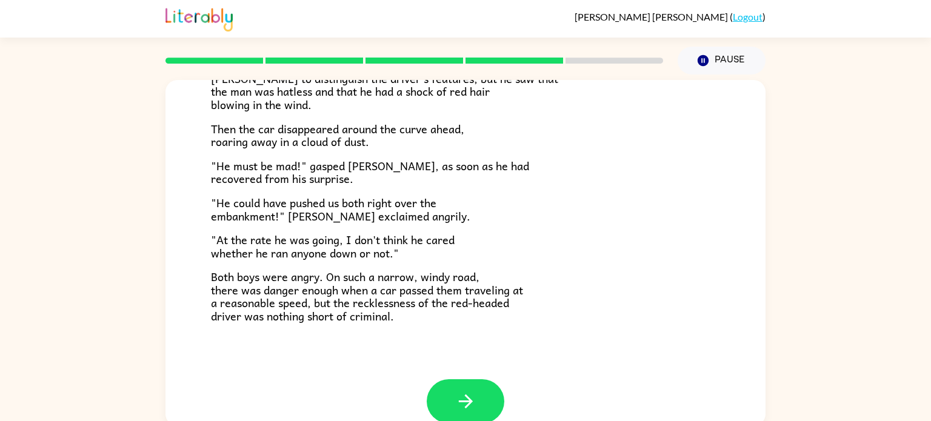
scroll to position [327, 0]
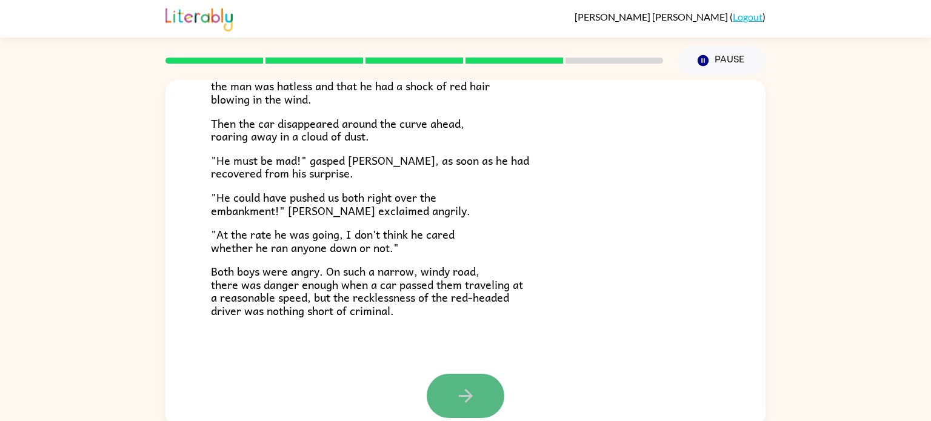
click at [448, 401] on button "button" at bounding box center [466, 396] width 78 height 44
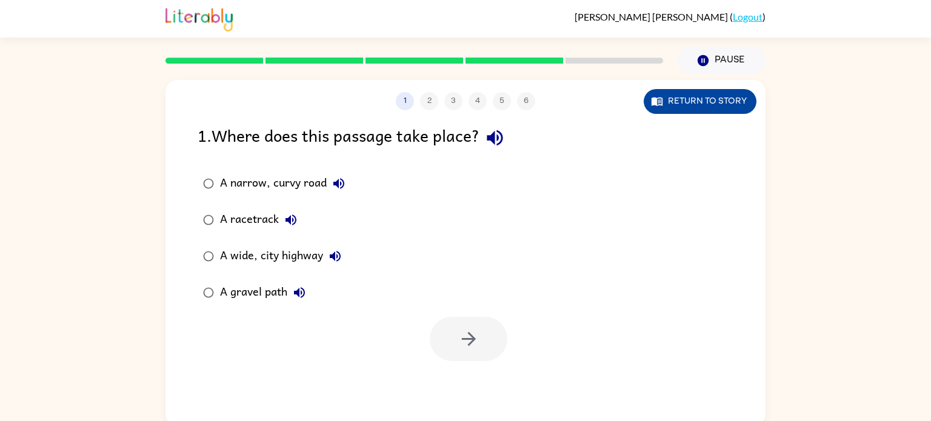
click at [659, 109] on button "Return to story" at bounding box center [700, 101] width 113 height 25
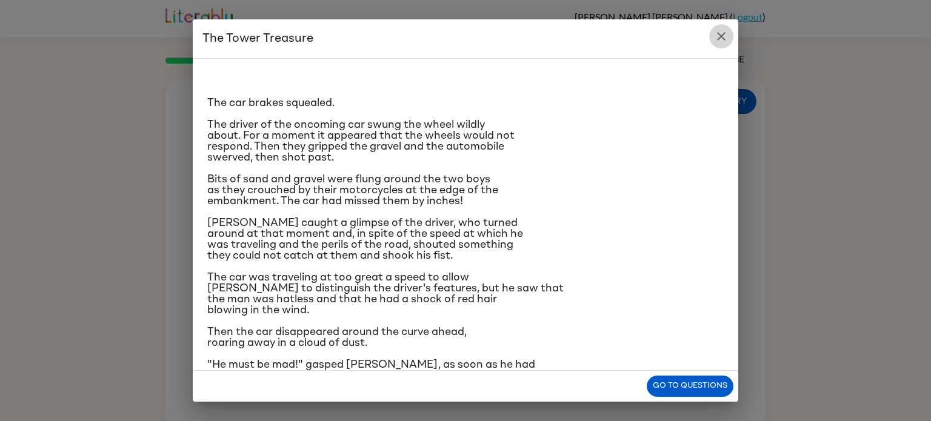
click at [728, 40] on icon "close" at bounding box center [721, 36] width 15 height 15
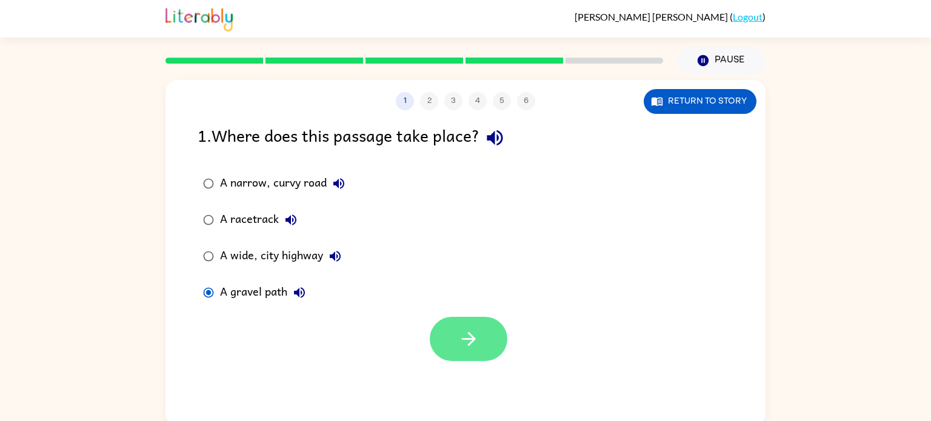
click at [456, 329] on button "button" at bounding box center [469, 339] width 78 height 44
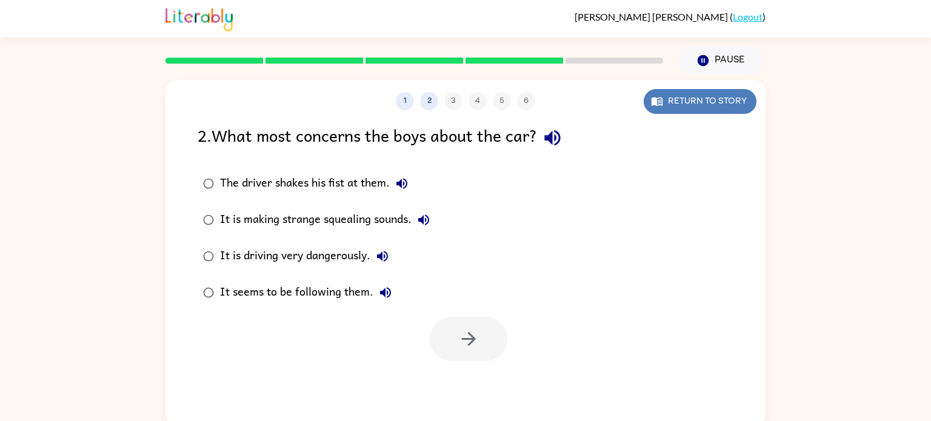
click at [684, 104] on button "Return to story" at bounding box center [700, 101] width 113 height 25
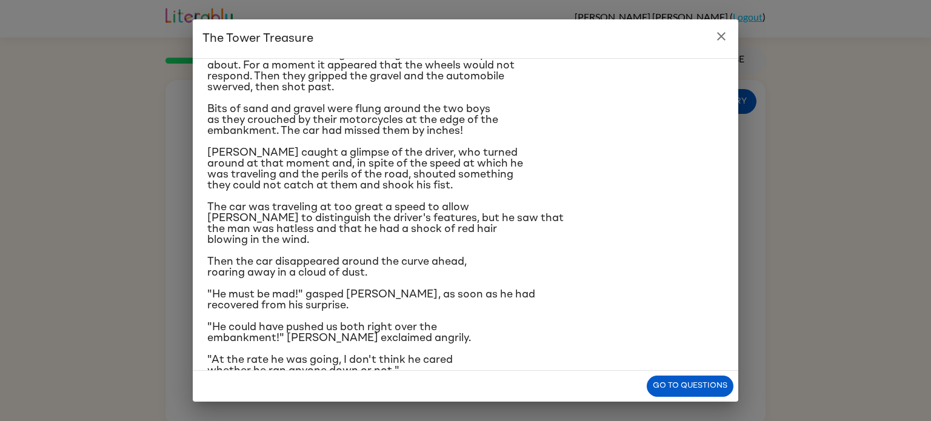
scroll to position [80, 0]
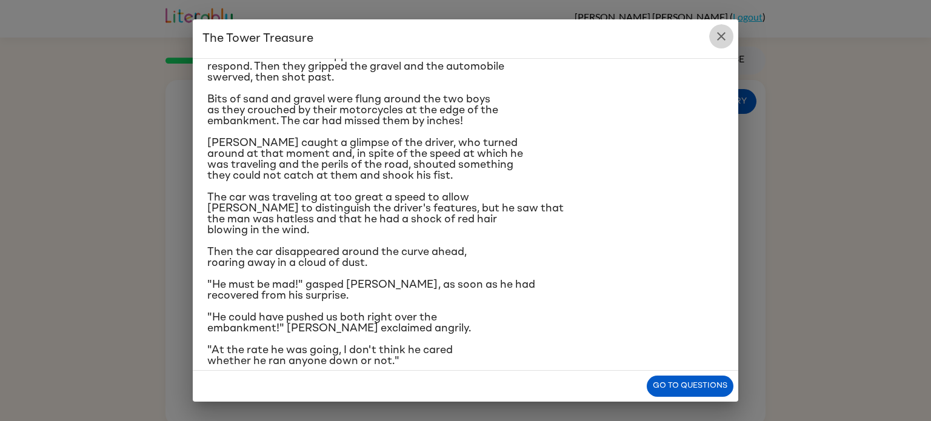
click at [718, 36] on icon "close" at bounding box center [721, 36] width 15 height 15
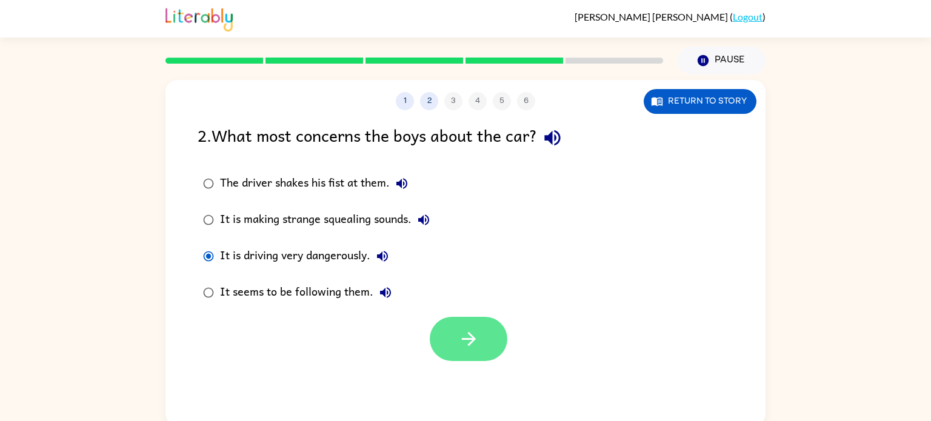
click at [481, 321] on button "button" at bounding box center [469, 339] width 78 height 44
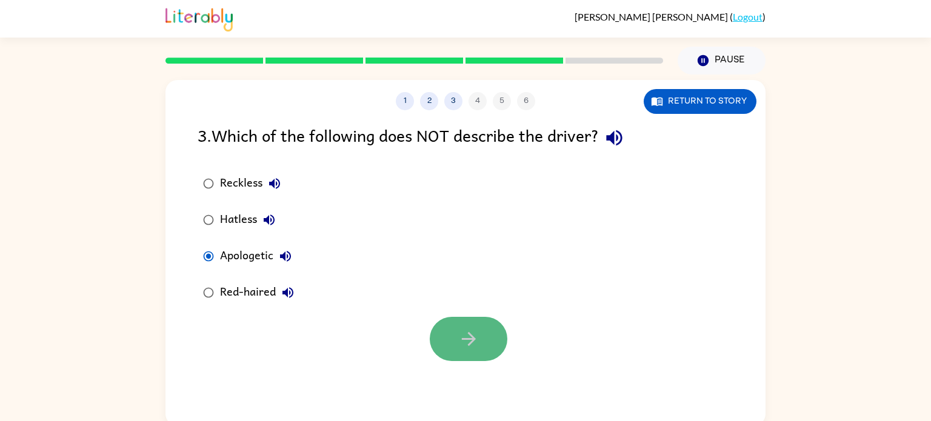
click at [489, 350] on button "button" at bounding box center [469, 339] width 78 height 44
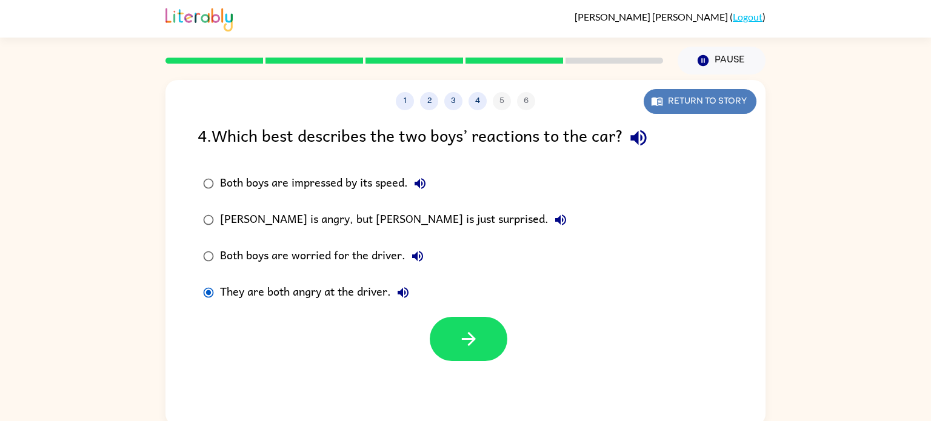
click at [718, 102] on button "Return to story" at bounding box center [700, 101] width 113 height 25
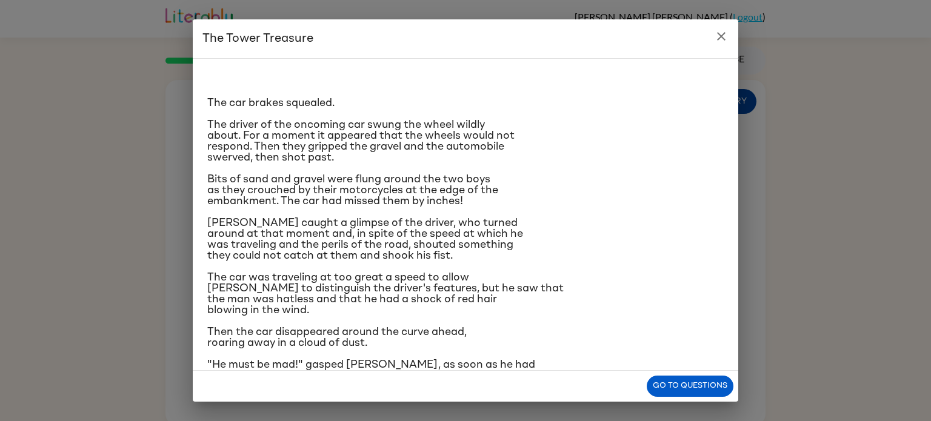
scroll to position [144, 0]
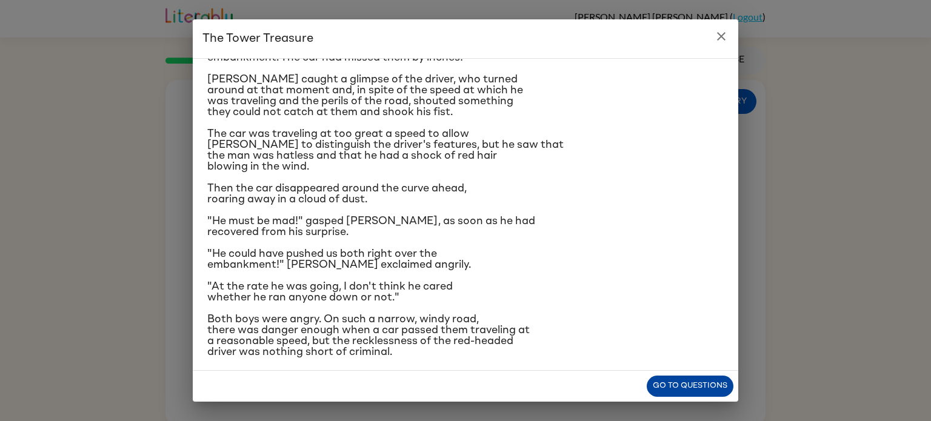
click at [689, 379] on button "Go to questions" at bounding box center [690, 386] width 87 height 21
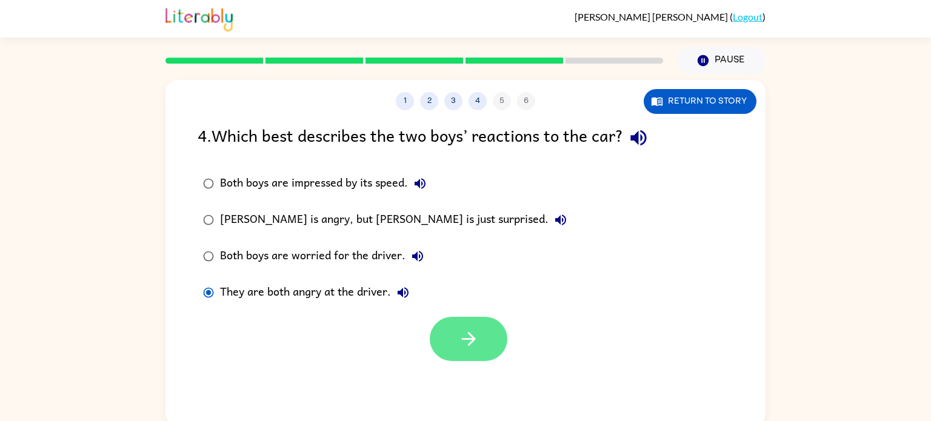
click at [489, 346] on button "button" at bounding box center [469, 339] width 78 height 44
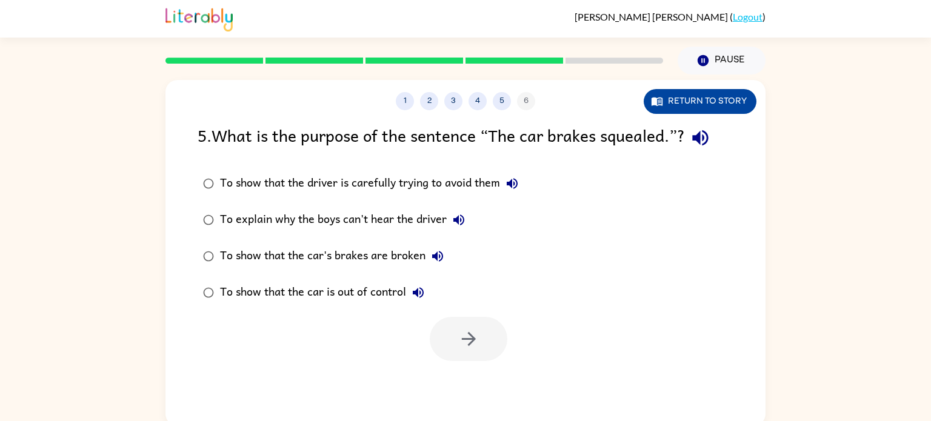
click at [727, 104] on button "Return to story" at bounding box center [700, 101] width 113 height 25
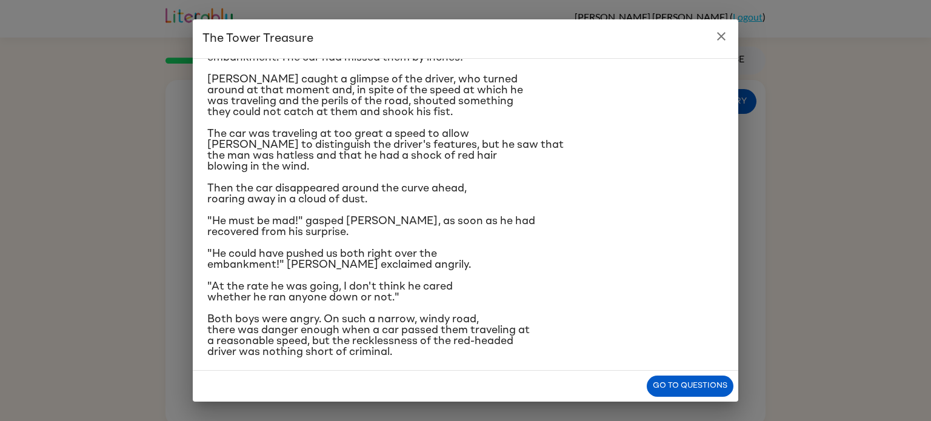
click at [721, 36] on icon "close" at bounding box center [721, 36] width 8 height 8
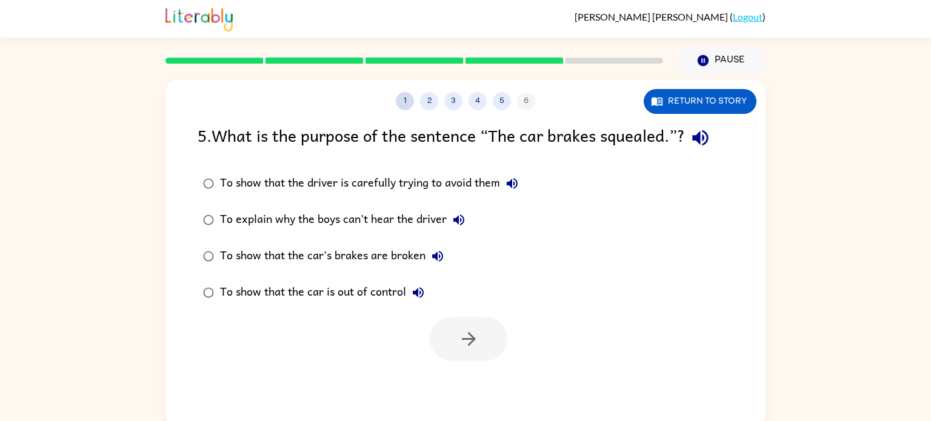
click at [400, 104] on button "1" at bounding box center [405, 101] width 18 height 18
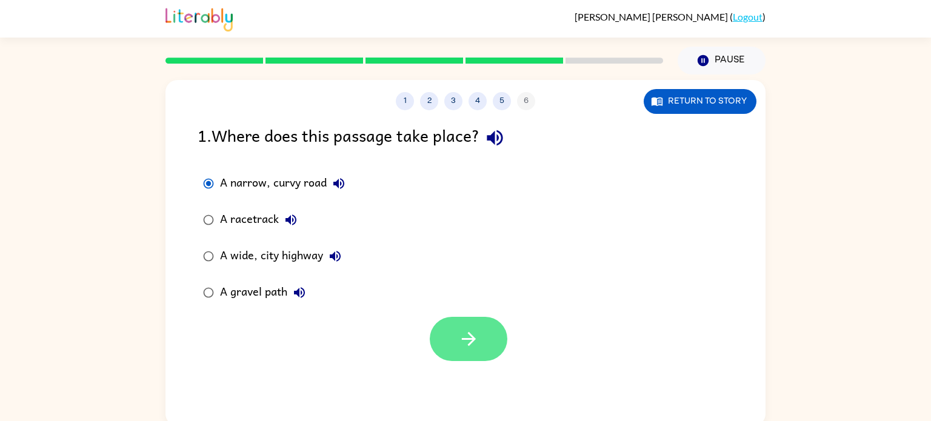
click at [450, 359] on button "button" at bounding box center [469, 339] width 78 height 44
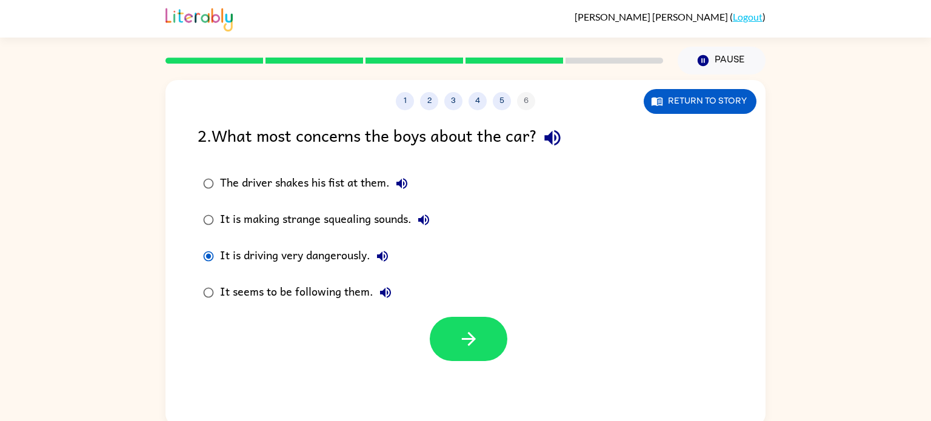
click at [520, 98] on div "1 2 3 4 5 6" at bounding box center [465, 101] width 600 height 18
click at [503, 101] on button "5" at bounding box center [502, 101] width 18 height 18
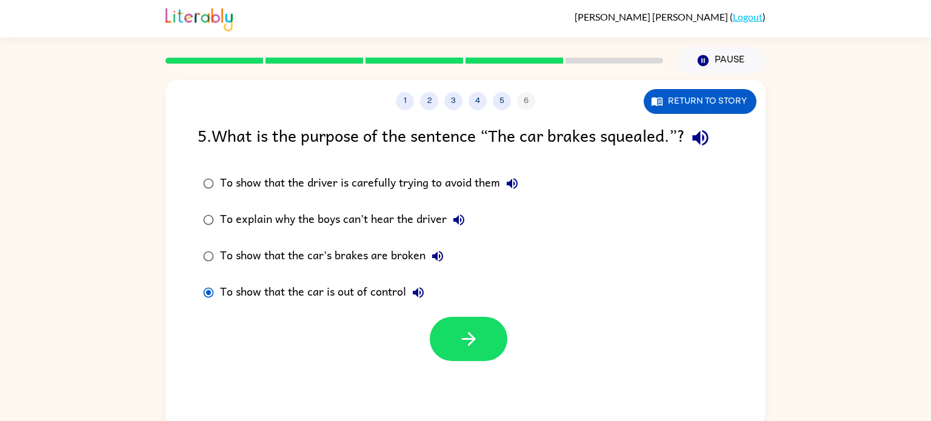
click at [509, 338] on div at bounding box center [465, 336] width 600 height 50
click at [493, 336] on button "button" at bounding box center [469, 339] width 78 height 44
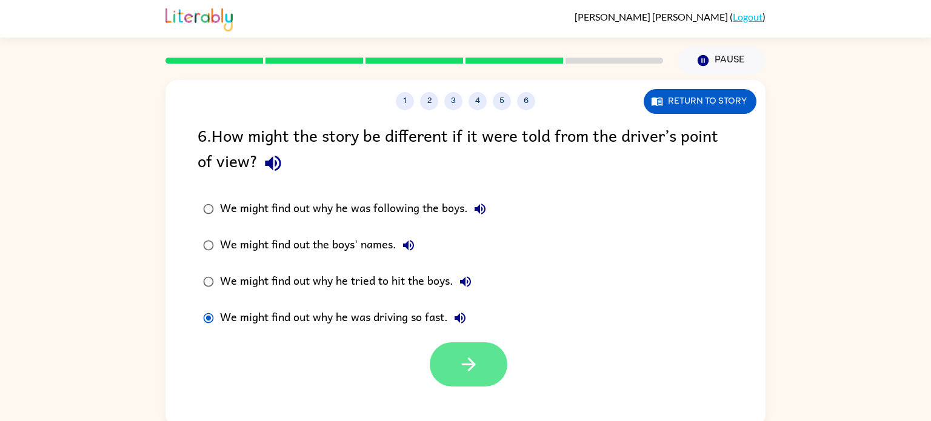
click at [481, 372] on button "button" at bounding box center [469, 365] width 78 height 44
